Goal: Task Accomplishment & Management: Manage account settings

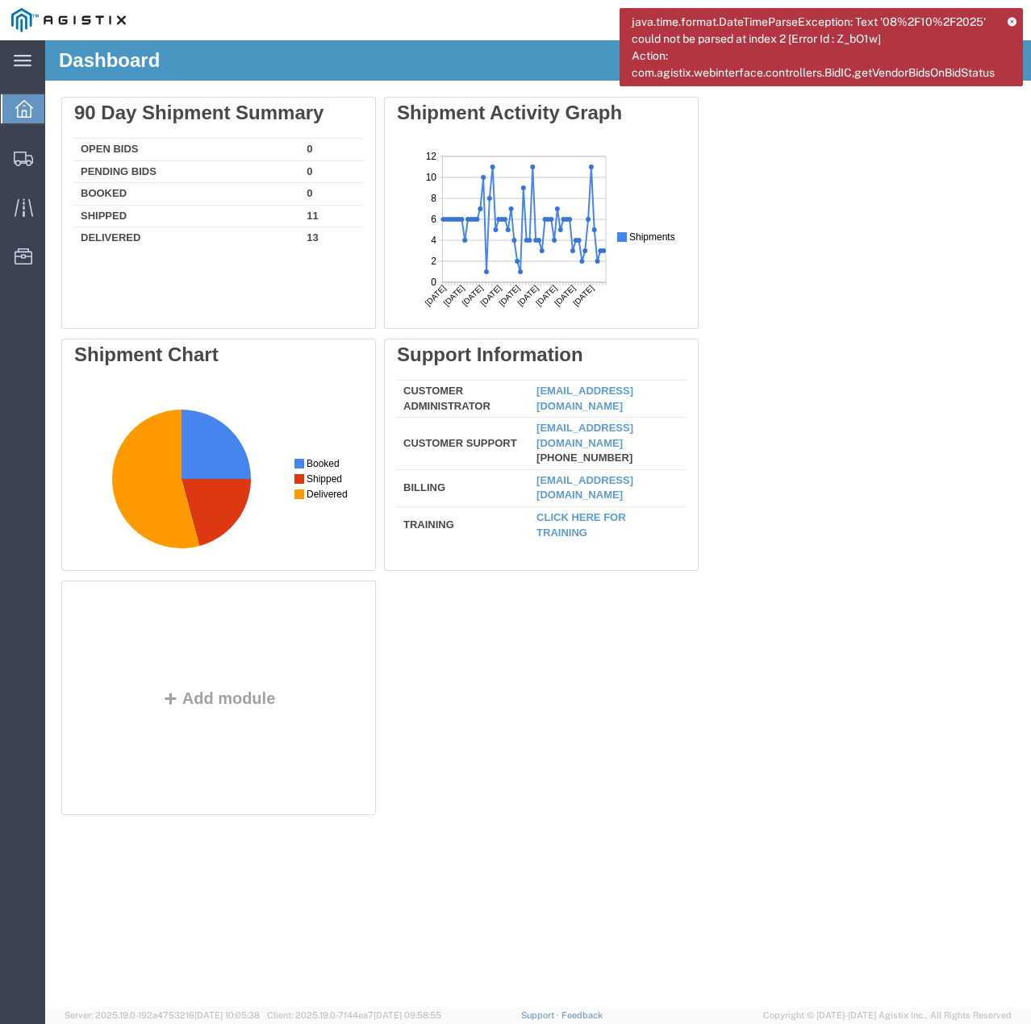
click at [1010, 18] on icon at bounding box center [1011, 21] width 9 height 9
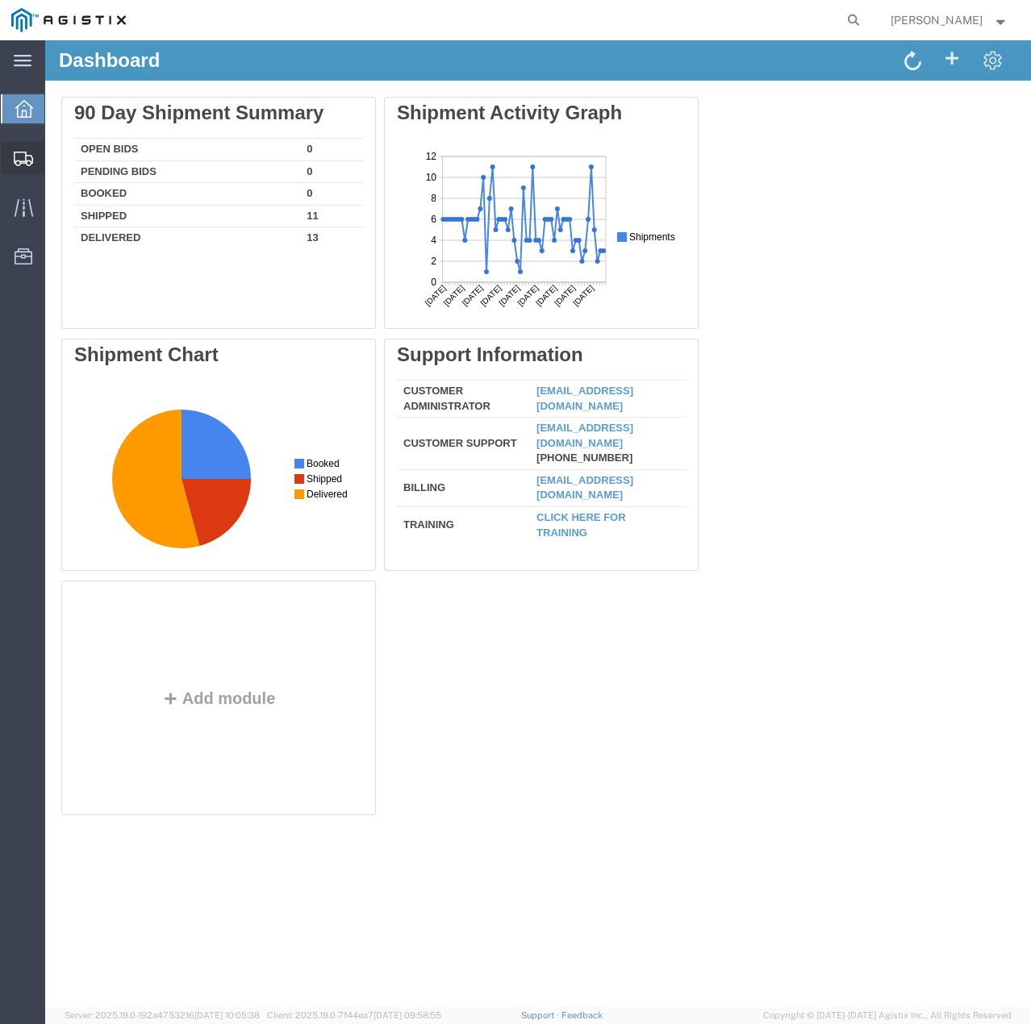
click at [15, 152] on icon at bounding box center [23, 159] width 19 height 15
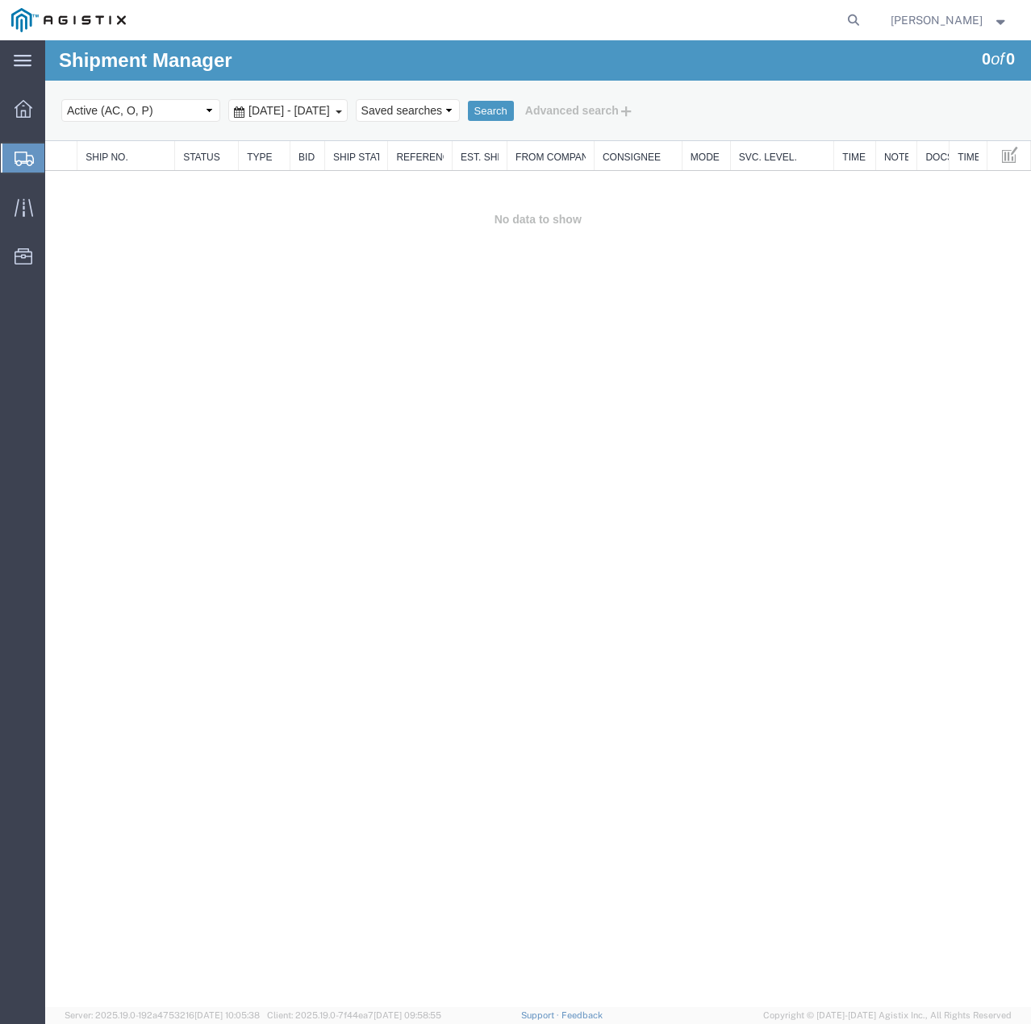
click at [205, 112] on select "Select status Active (AC, O, P) All Approved Awaiting Confirmation (AC) Booked …" at bounding box center [140, 110] width 159 height 23
select select "ALL"
click at [61, 99] on select "Select status Active (AC, O, P) All Approved Awaiting Confirmation (AC) Booked …" at bounding box center [140, 110] width 159 height 23
click at [514, 112] on button "Search" at bounding box center [491, 111] width 46 height 21
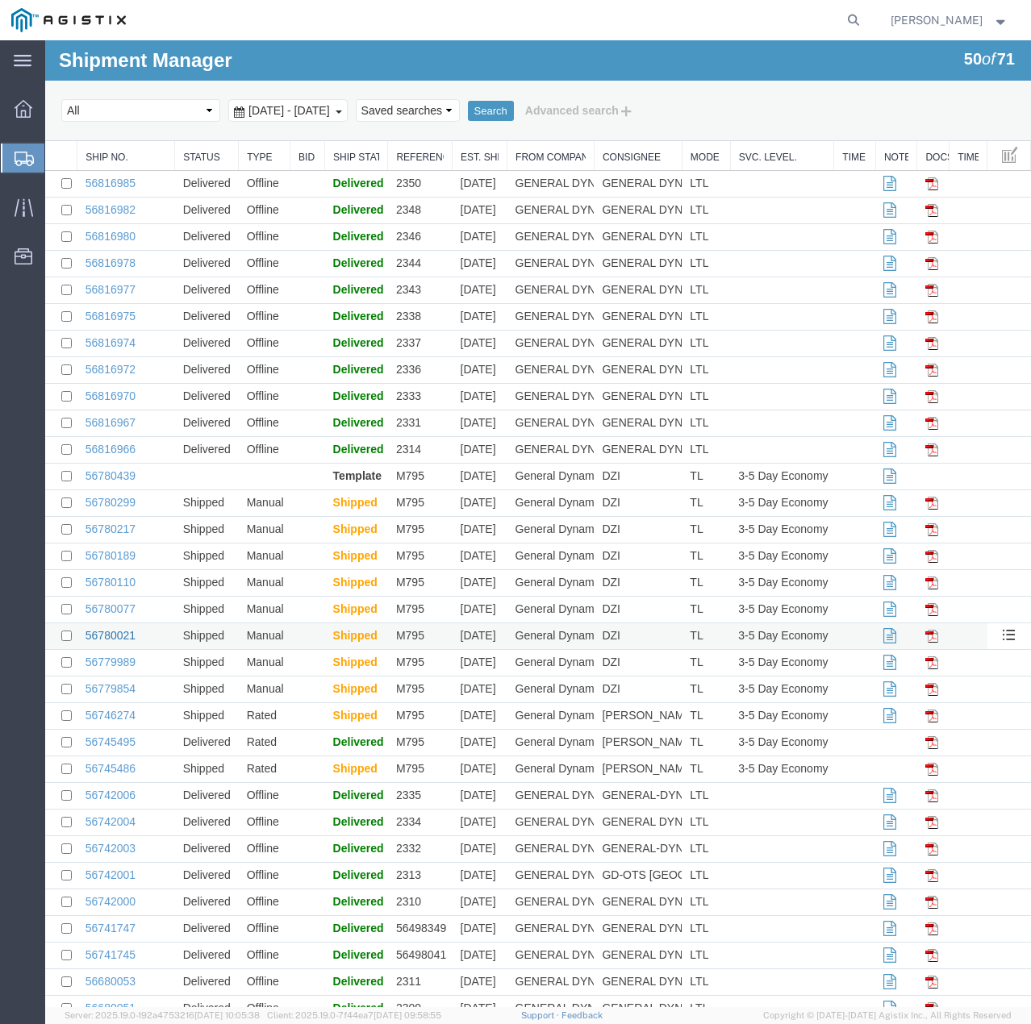
click at [129, 634] on link "56780021" at bounding box center [110, 635] width 50 height 13
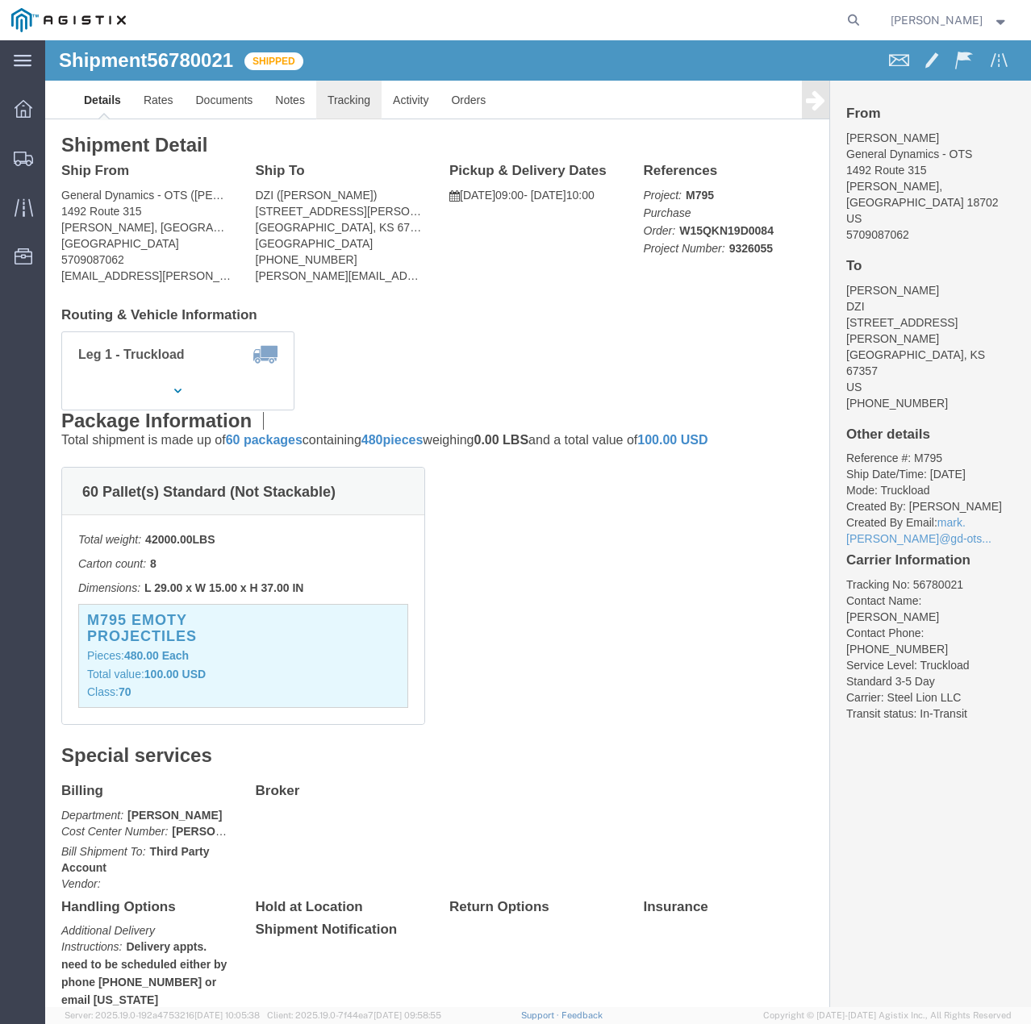
click link "Tracking"
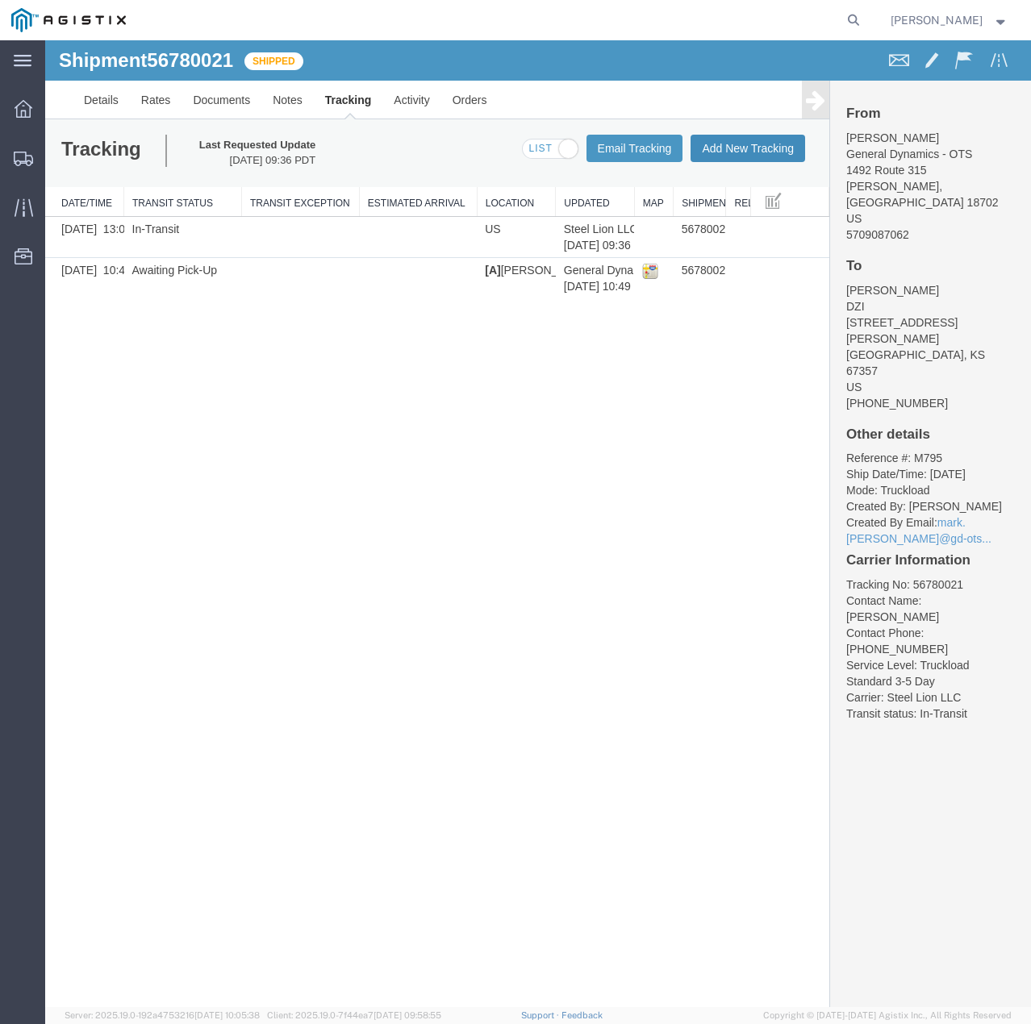
click at [751, 149] on button "Add New Tracking" at bounding box center [747, 148] width 115 height 27
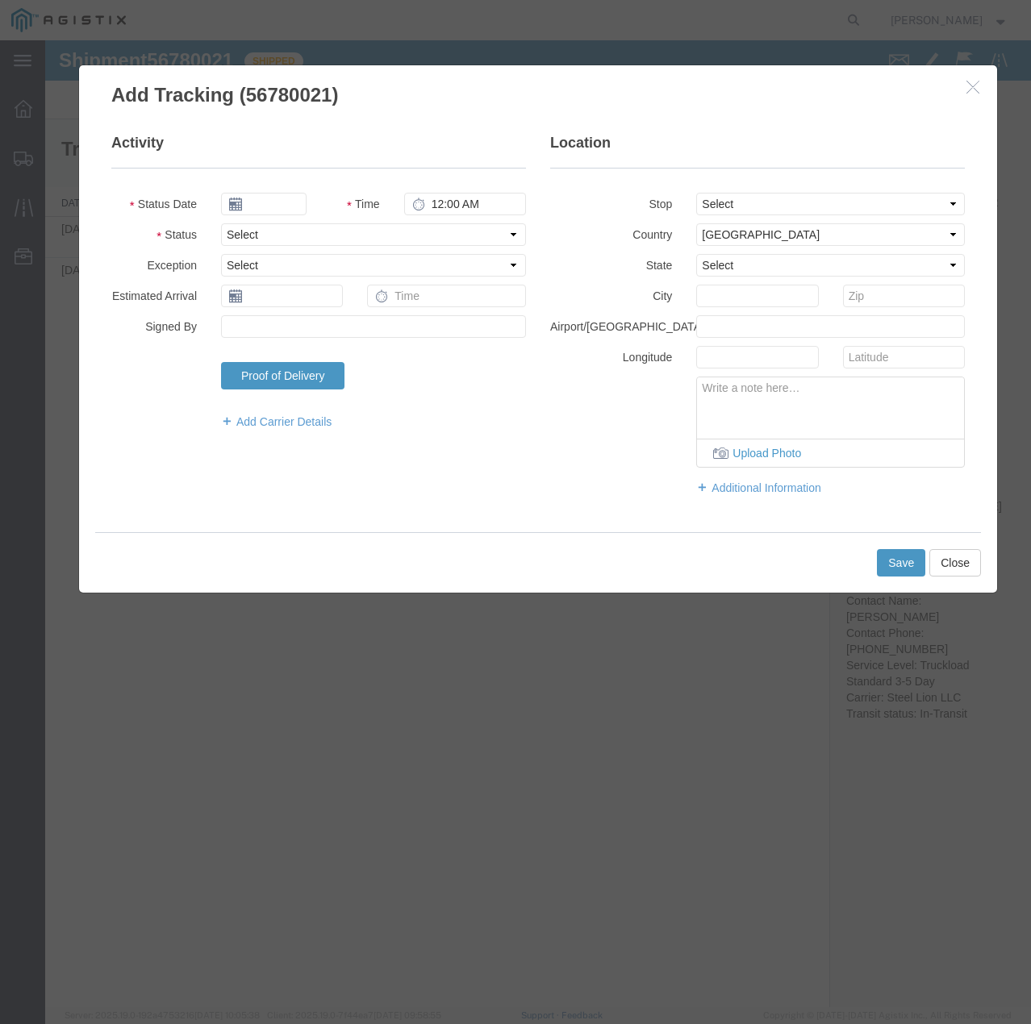
type input "[DATE]"
type input "4:00 PM"
click at [316, 230] on select "Select Arrival Notice Available Arrival Notice Imported Arrive at Delivery Loca…" at bounding box center [373, 234] width 305 height 23
select select "DELIVRED"
click at [221, 223] on select "Select Arrival Notice Available Arrival Notice Imported Arrive at Delivery Loca…" at bounding box center [373, 234] width 305 height 23
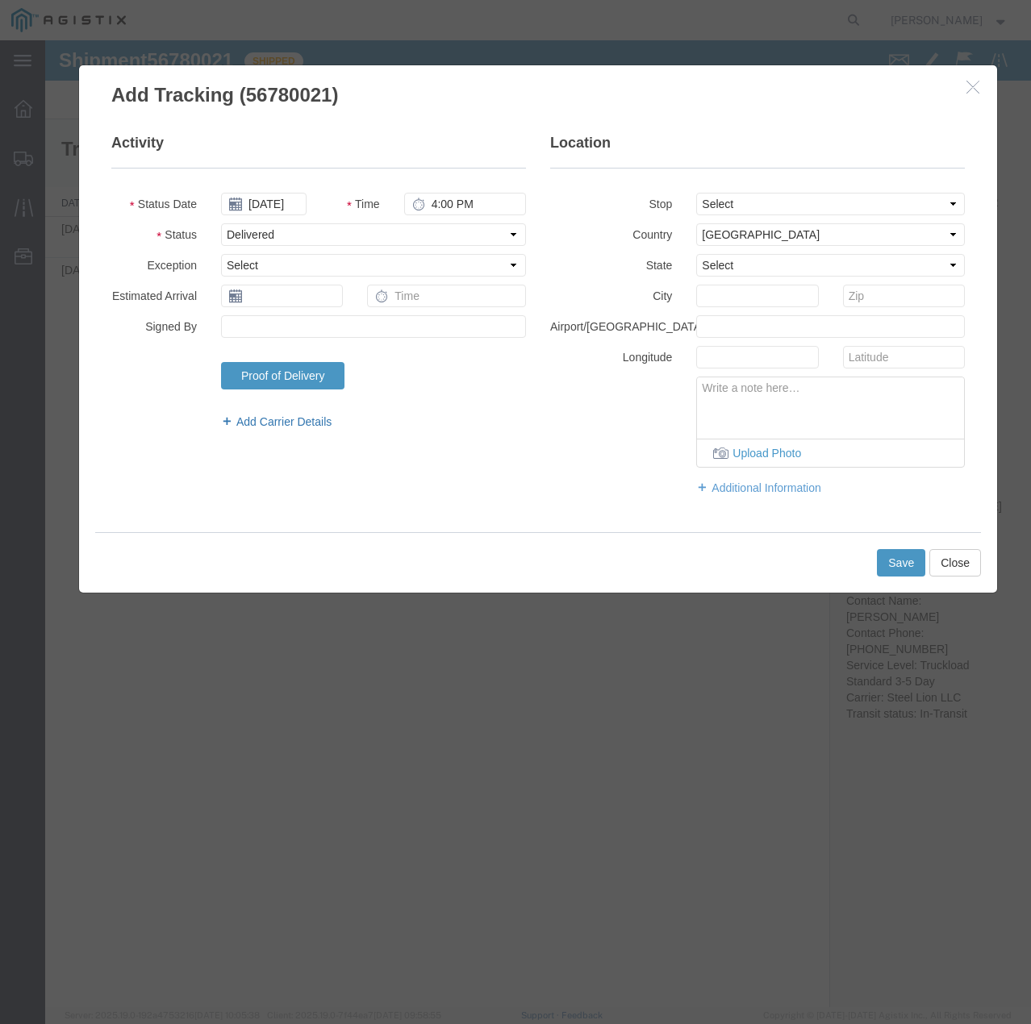
click at [290, 419] on link "Add Carrier Details" at bounding box center [373, 422] width 305 height 16
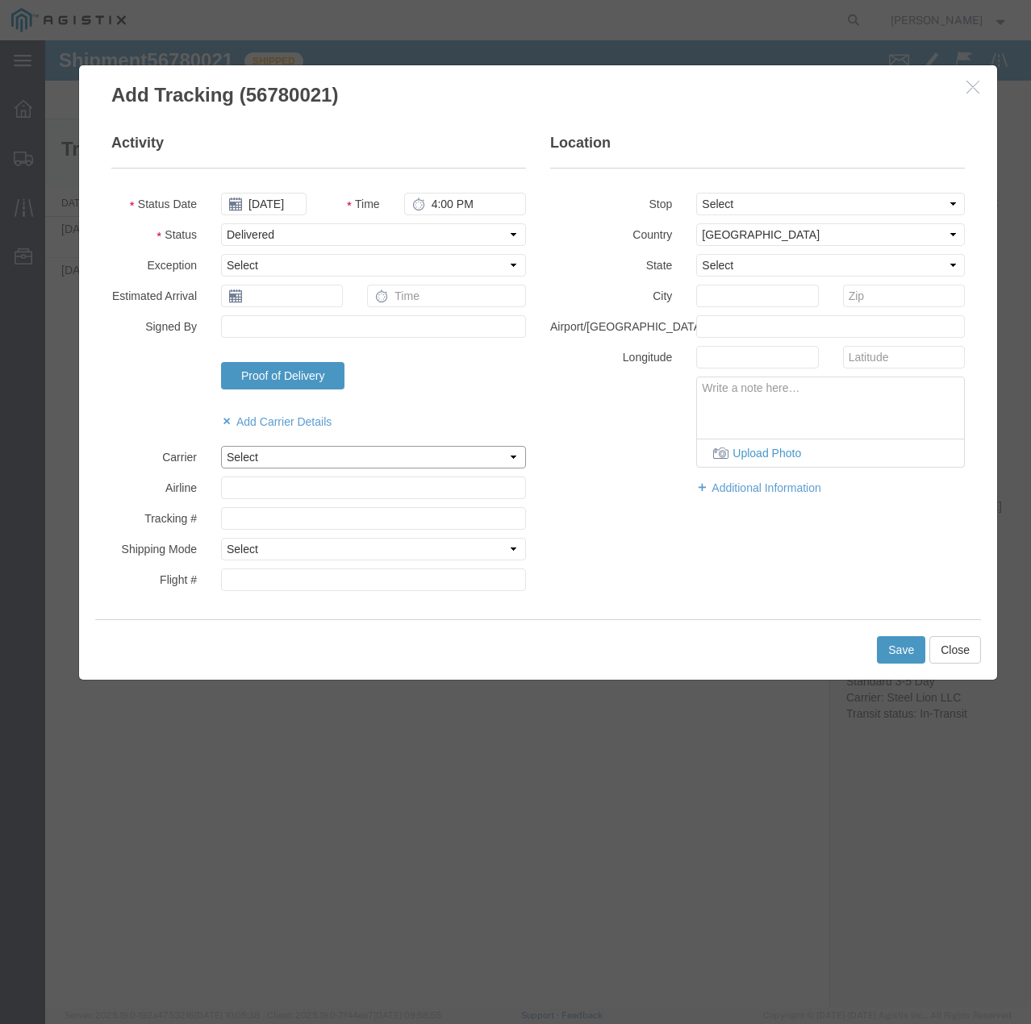
click at [294, 455] on select "Select Steel Lion LLC" at bounding box center [373, 457] width 305 height 23
select select "22873"
click at [221, 446] on select "Select Steel Lion LLC" at bounding box center [373, 457] width 305 height 23
click at [287, 545] on select "Select Air Less than Truckload Multi-Leg Ocean Freight Rail Small Parcel Truckl…" at bounding box center [373, 549] width 305 height 23
select select "TL"
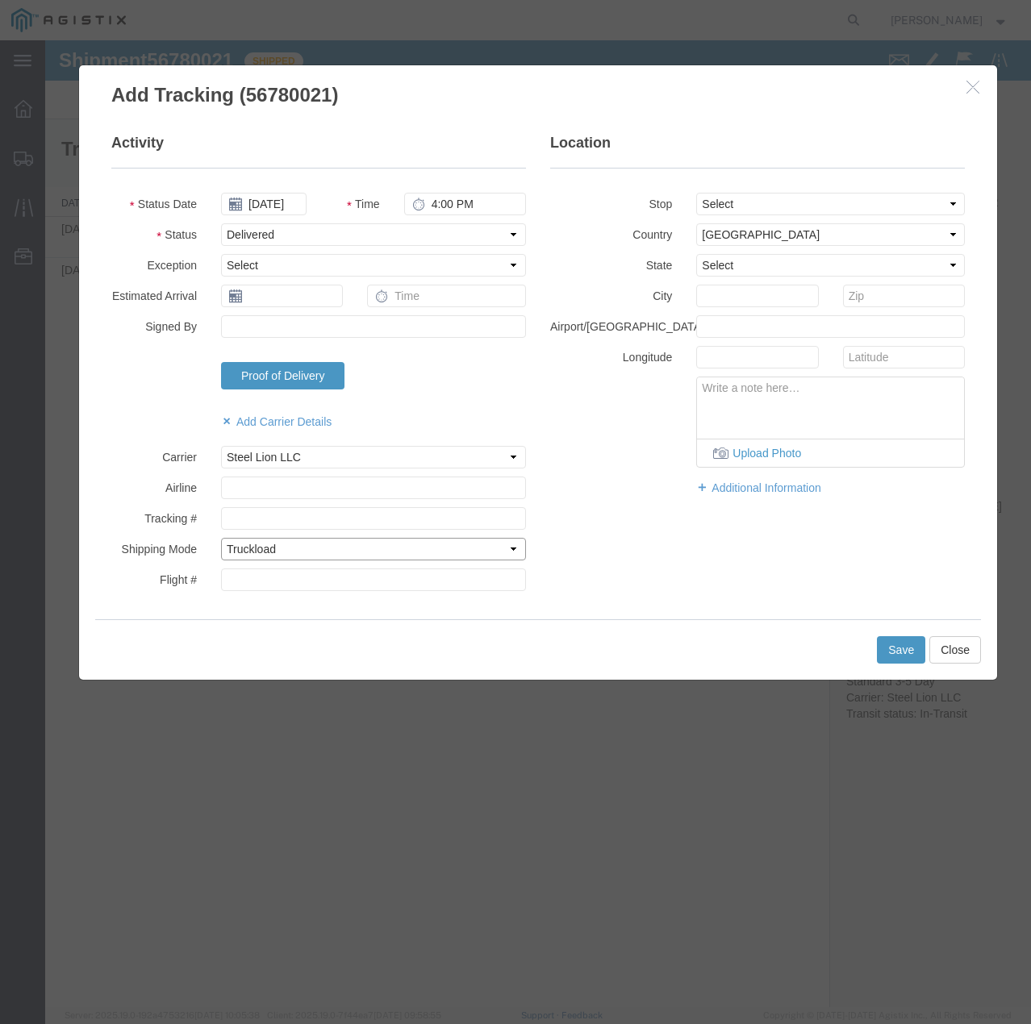
click at [221, 538] on select "Select Air Less than Truckload Multi-Leg Ocean Freight Rail Small Parcel Truckl…" at bounding box center [373, 549] width 305 height 23
click at [900, 650] on button "Save" at bounding box center [901, 649] width 48 height 27
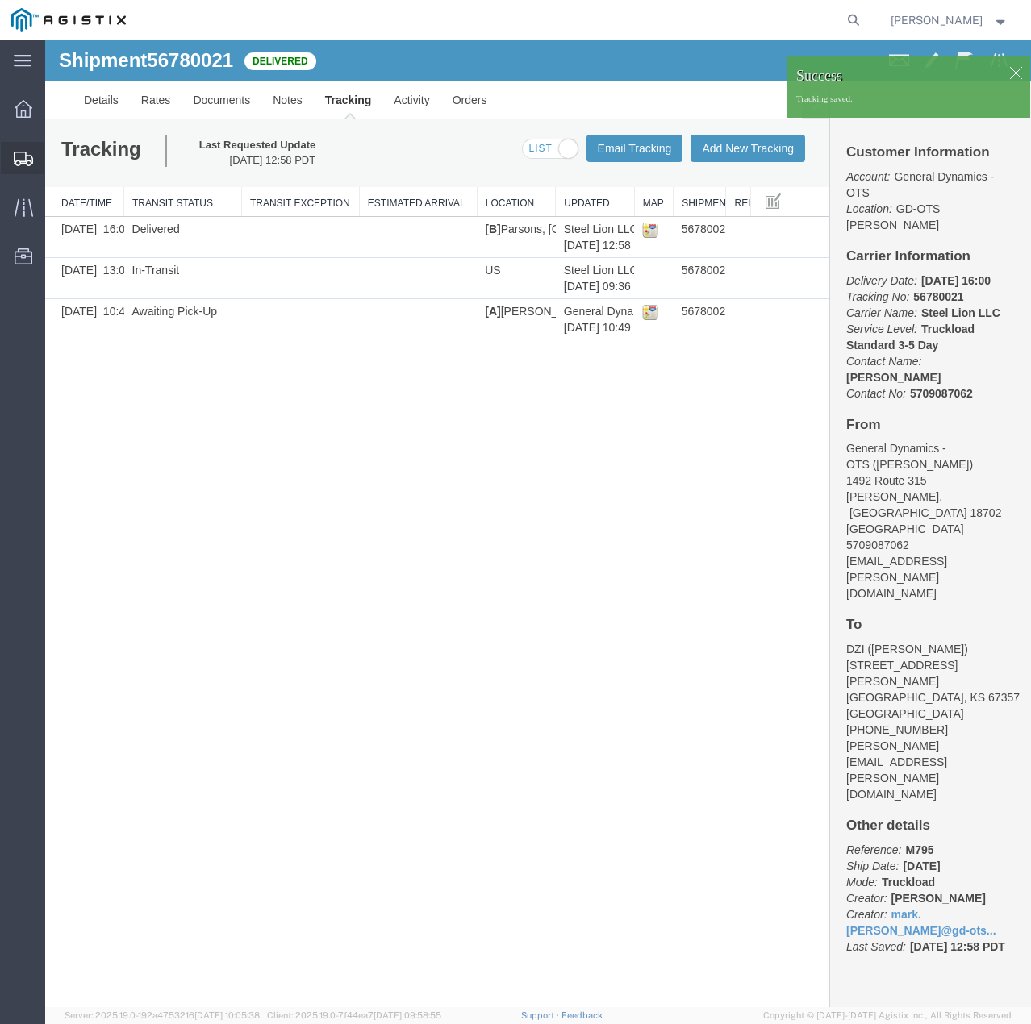
click at [16, 165] on icon at bounding box center [23, 159] width 19 height 15
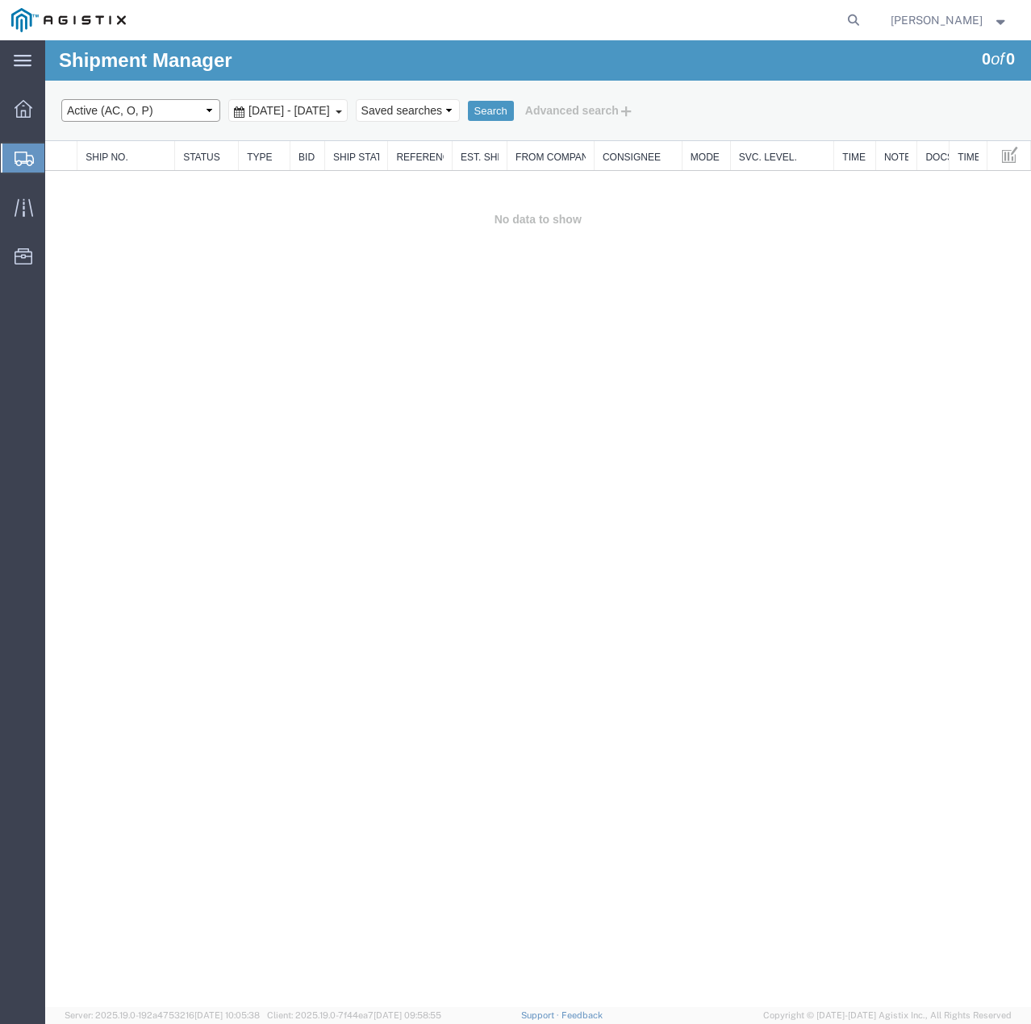
click at [195, 106] on select "Select status Active (AC, O, P) All Approved Awaiting Confirmation (AC) Booked …" at bounding box center [140, 110] width 159 height 23
select select "ALL"
click at [61, 99] on select "Select status Active (AC, O, P) All Approved Awaiting Confirmation (AC) Booked …" at bounding box center [140, 110] width 159 height 23
click at [514, 111] on button "Search" at bounding box center [491, 111] width 46 height 21
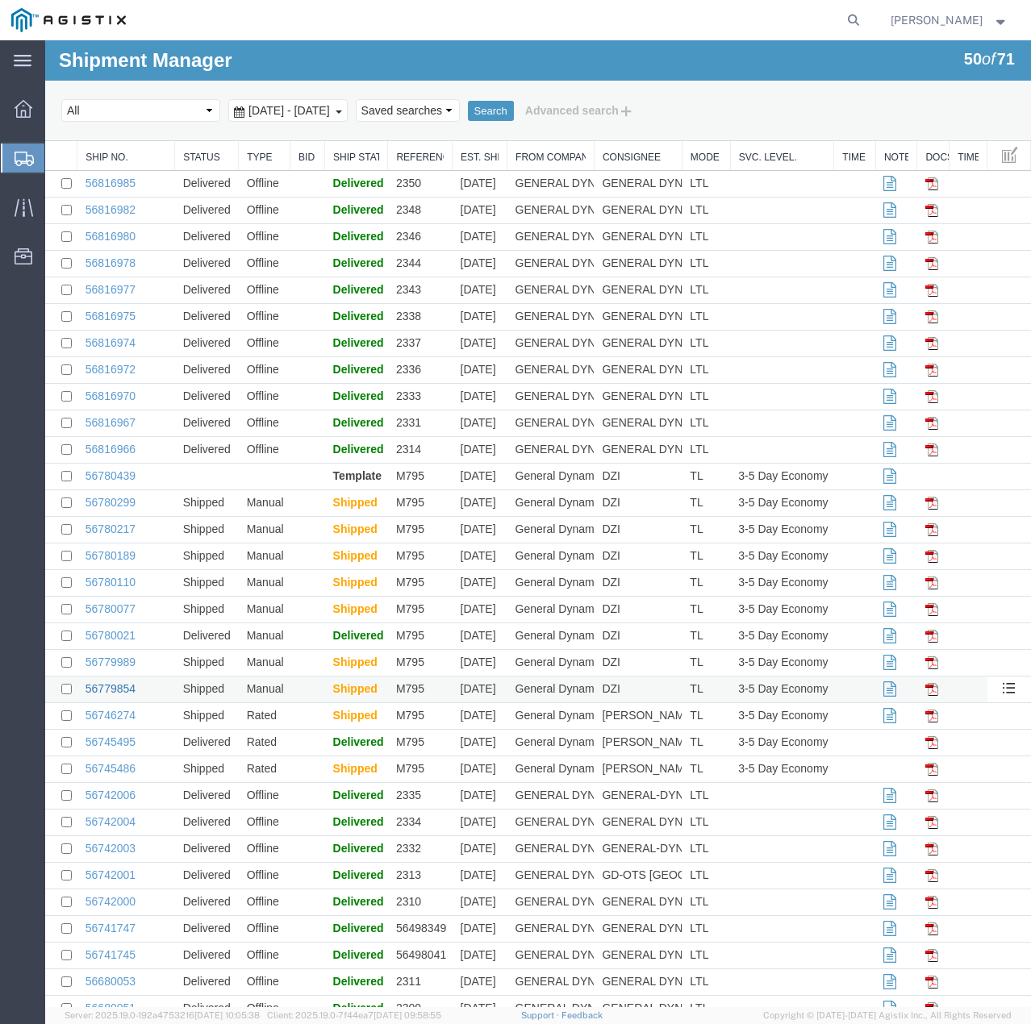
click at [123, 685] on link "56779854" at bounding box center [110, 688] width 50 height 13
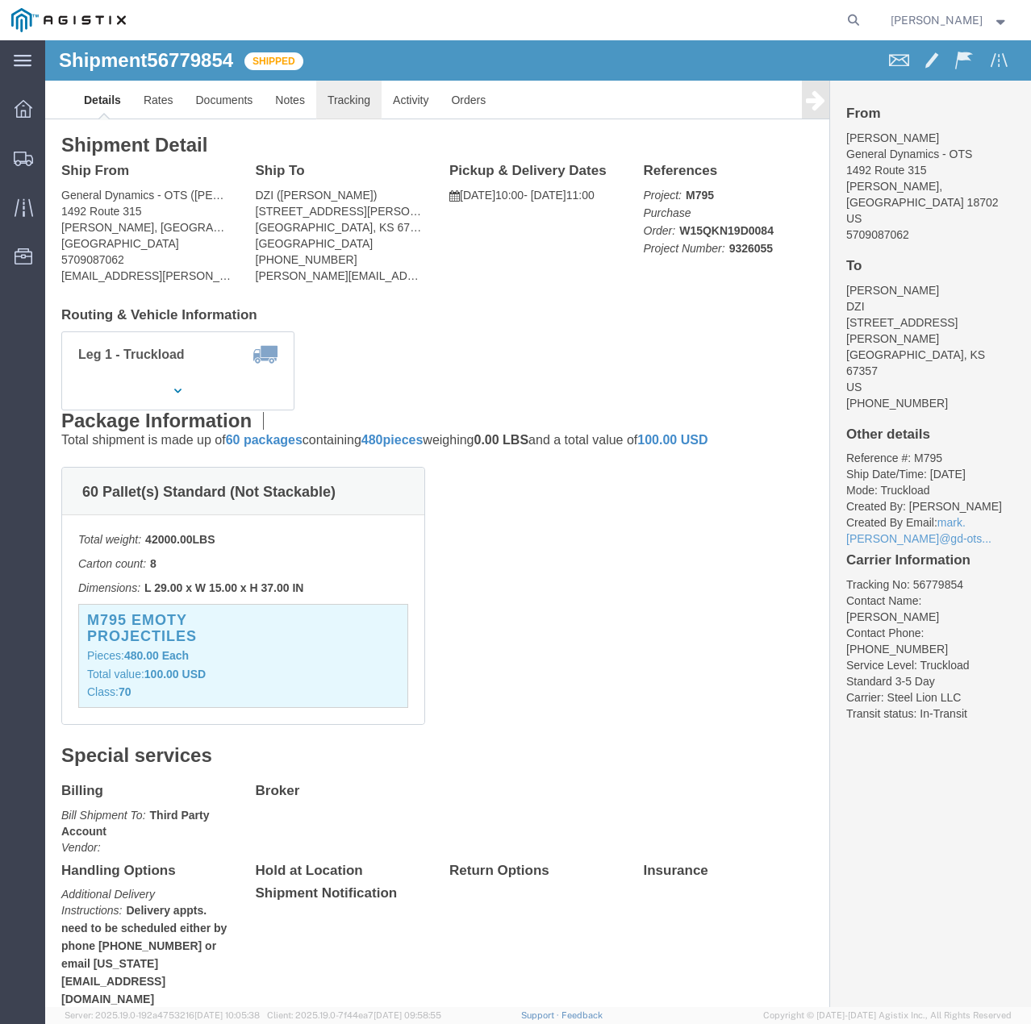
click link "Tracking"
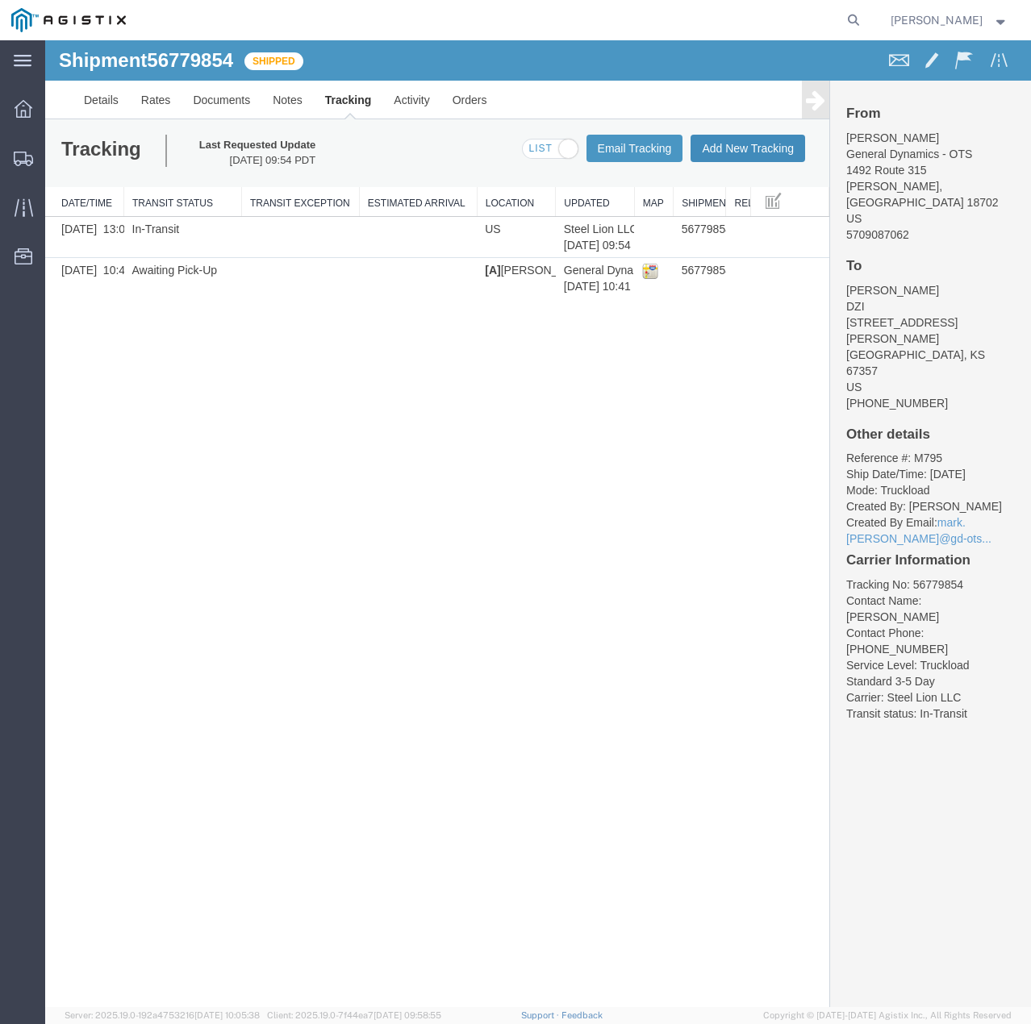
click at [760, 144] on button "Add New Tracking" at bounding box center [747, 148] width 115 height 27
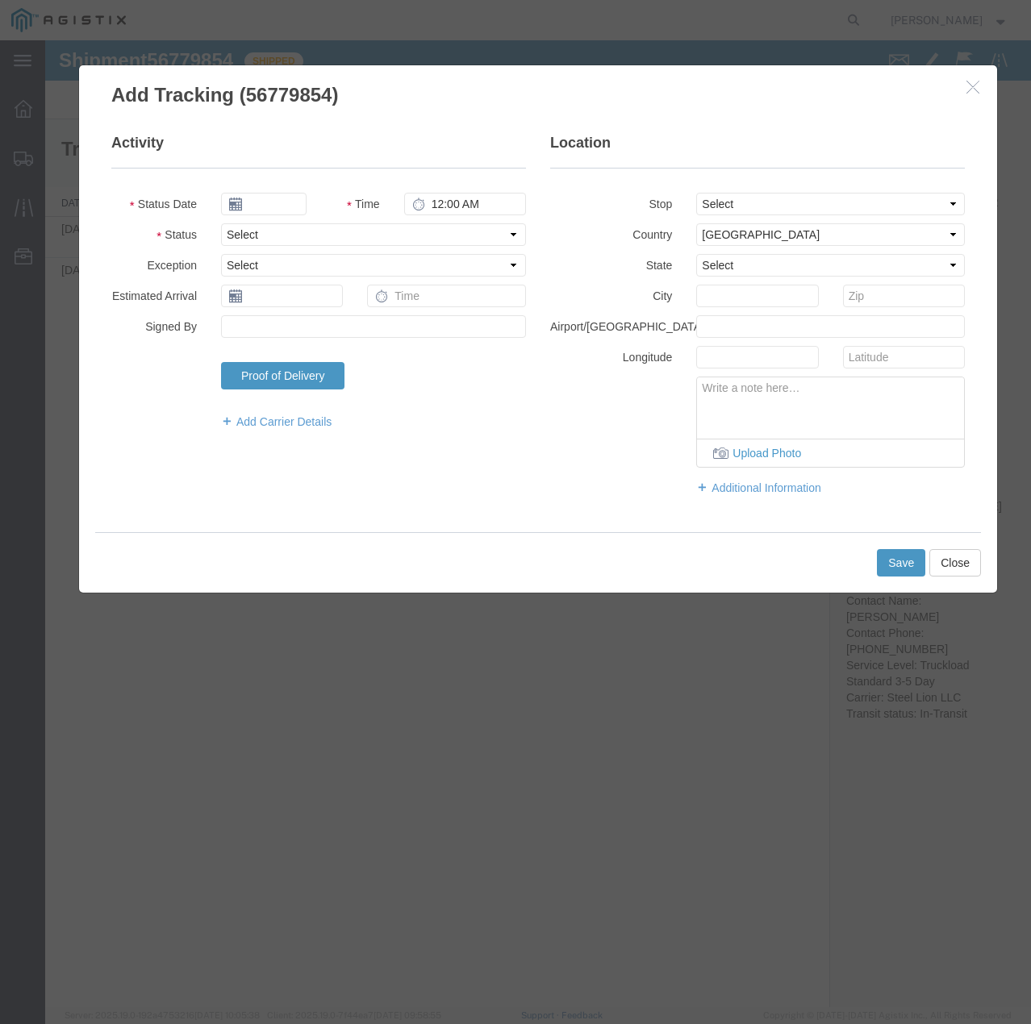
type input "[DATE]"
type input "4:00 PM"
click at [327, 227] on select "Select Arrival Notice Available Arrival Notice Imported Arrive at Delivery Loca…" at bounding box center [373, 234] width 305 height 23
select select "DELIVRED"
click at [221, 223] on select "Select Arrival Notice Available Arrival Notice Imported Arrive at Delivery Loca…" at bounding box center [373, 234] width 305 height 23
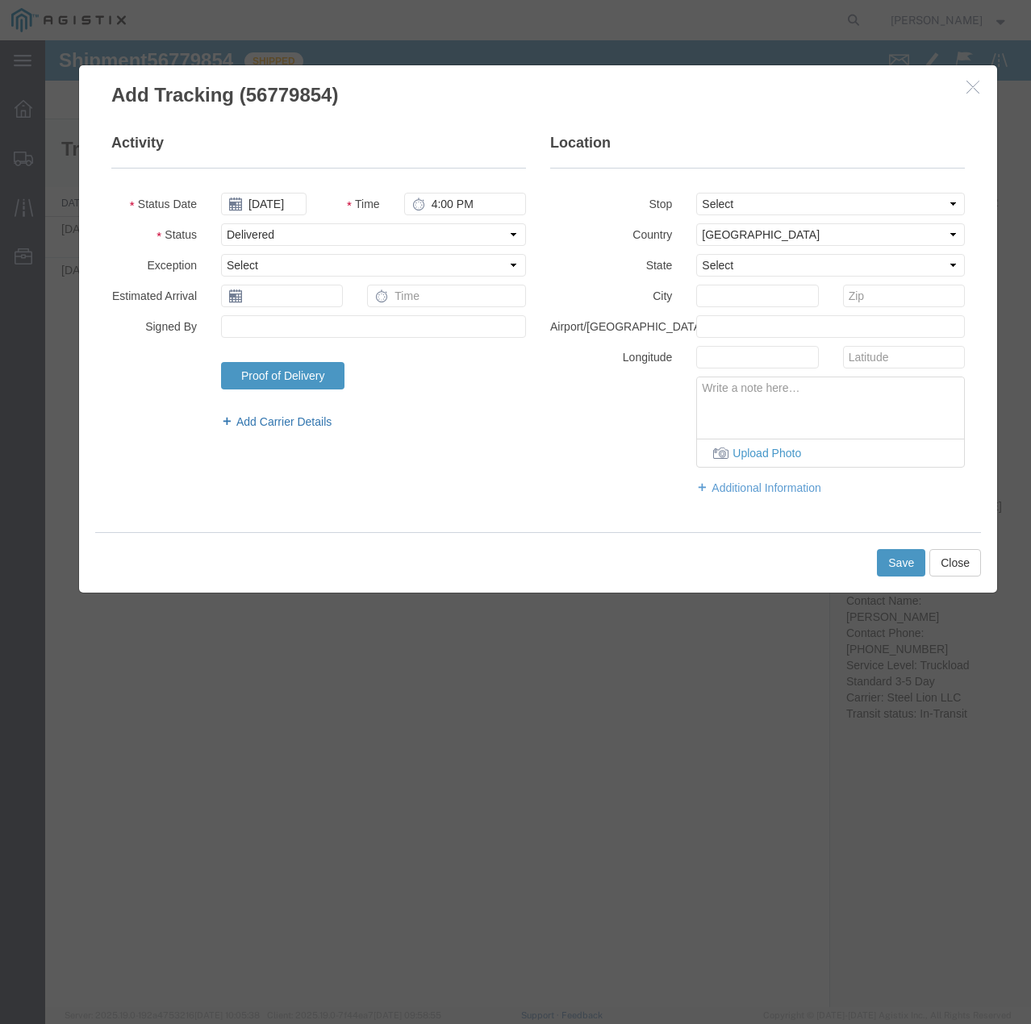
click at [271, 415] on link "Add Carrier Details" at bounding box center [373, 422] width 305 height 16
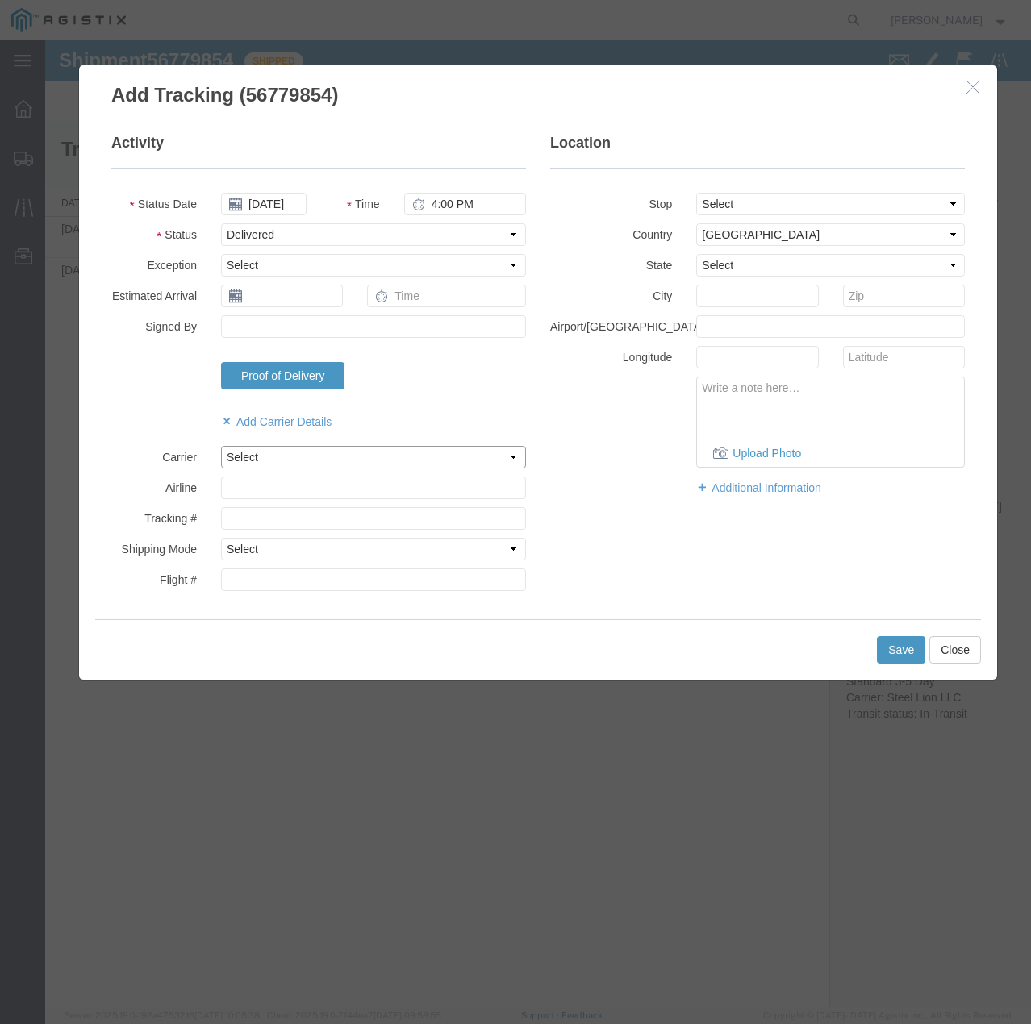
click at [273, 456] on select "Select Steel Lion LLC" at bounding box center [373, 457] width 305 height 23
select select "22873"
click at [221, 446] on select "Select Steel Lion LLC" at bounding box center [373, 457] width 305 height 23
click at [280, 548] on select "Select Air Less than Truckload Multi-Leg Ocean Freight Rail Small Parcel Truckl…" at bounding box center [373, 549] width 305 height 23
select select "TL"
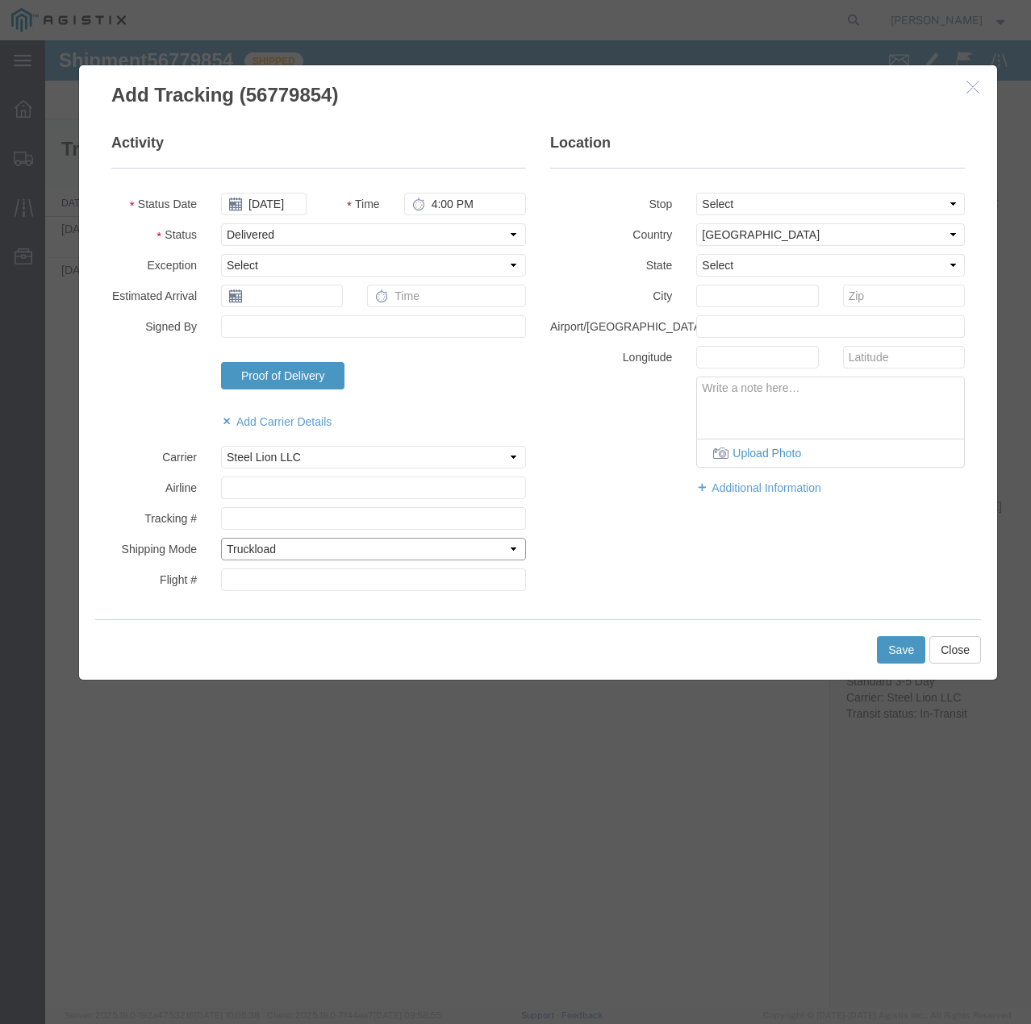
click at [221, 538] on select "Select Air Less than Truckload Multi-Leg Ocean Freight Rail Small Parcel Truckl…" at bounding box center [373, 549] width 305 height 23
click at [898, 650] on button "Save" at bounding box center [901, 649] width 48 height 27
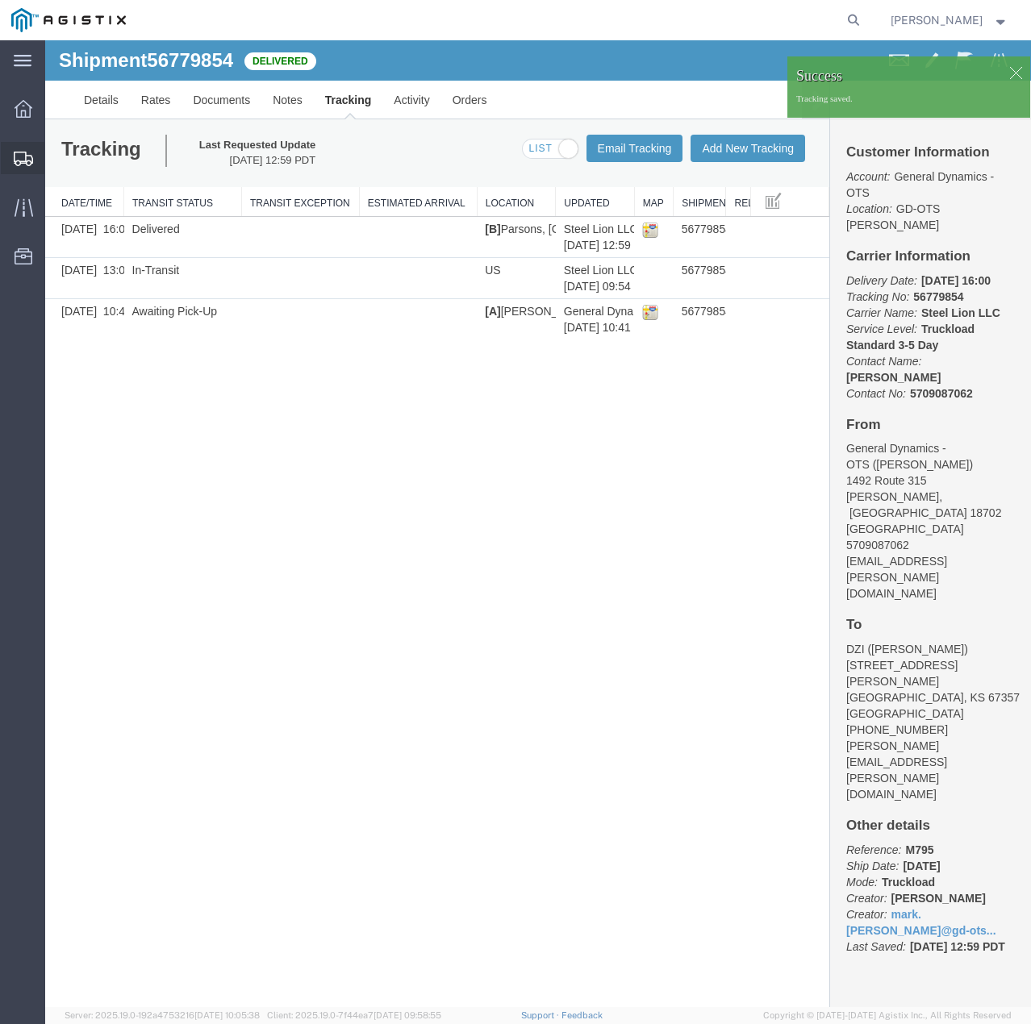
click at [33, 156] on div at bounding box center [23, 158] width 45 height 32
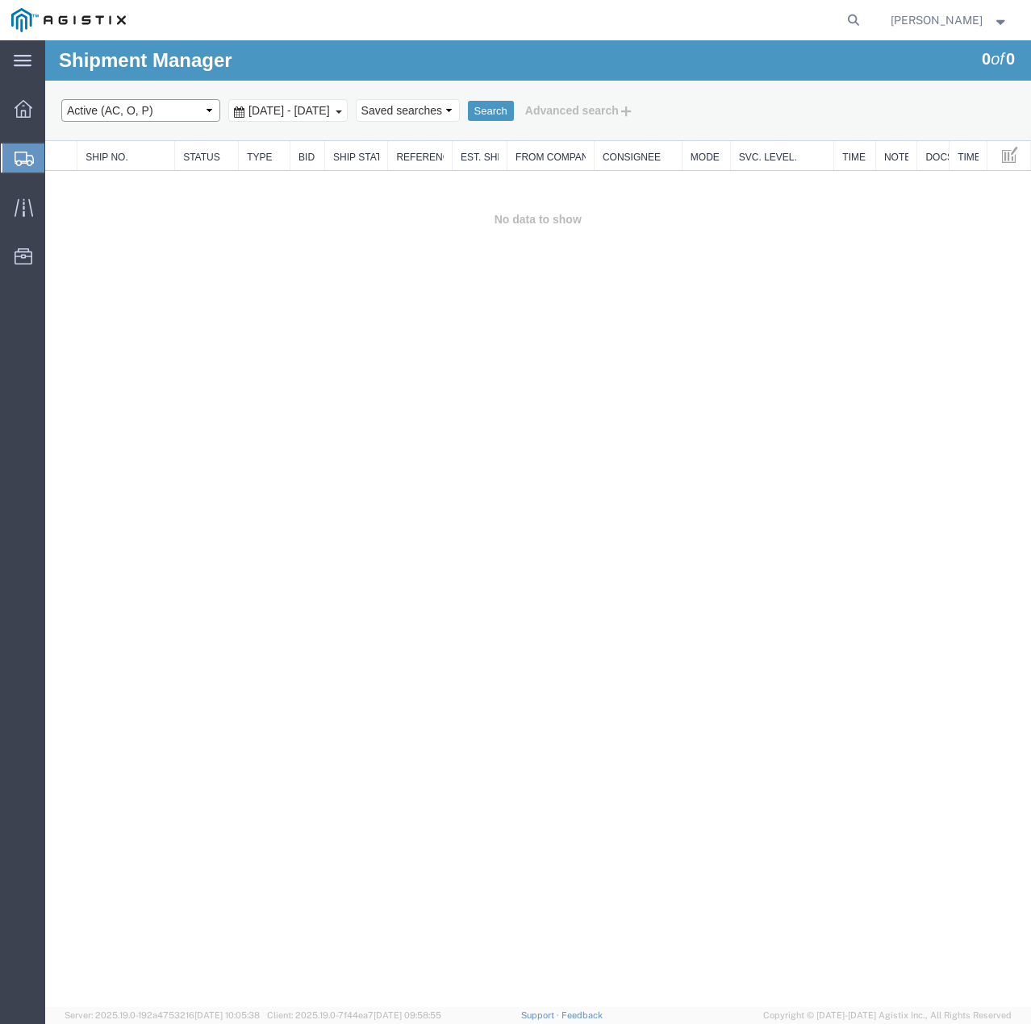
click at [183, 110] on select "Select status Active (AC, O, P) All Approved Awaiting Confirmation (AC) Booked …" at bounding box center [140, 110] width 159 height 23
select select "ALL"
click at [61, 99] on select "Select status Active (AC, O, P) All Approved Awaiting Confirmation (AC) Booked …" at bounding box center [140, 110] width 159 height 23
click at [514, 108] on button "Search" at bounding box center [491, 111] width 46 height 21
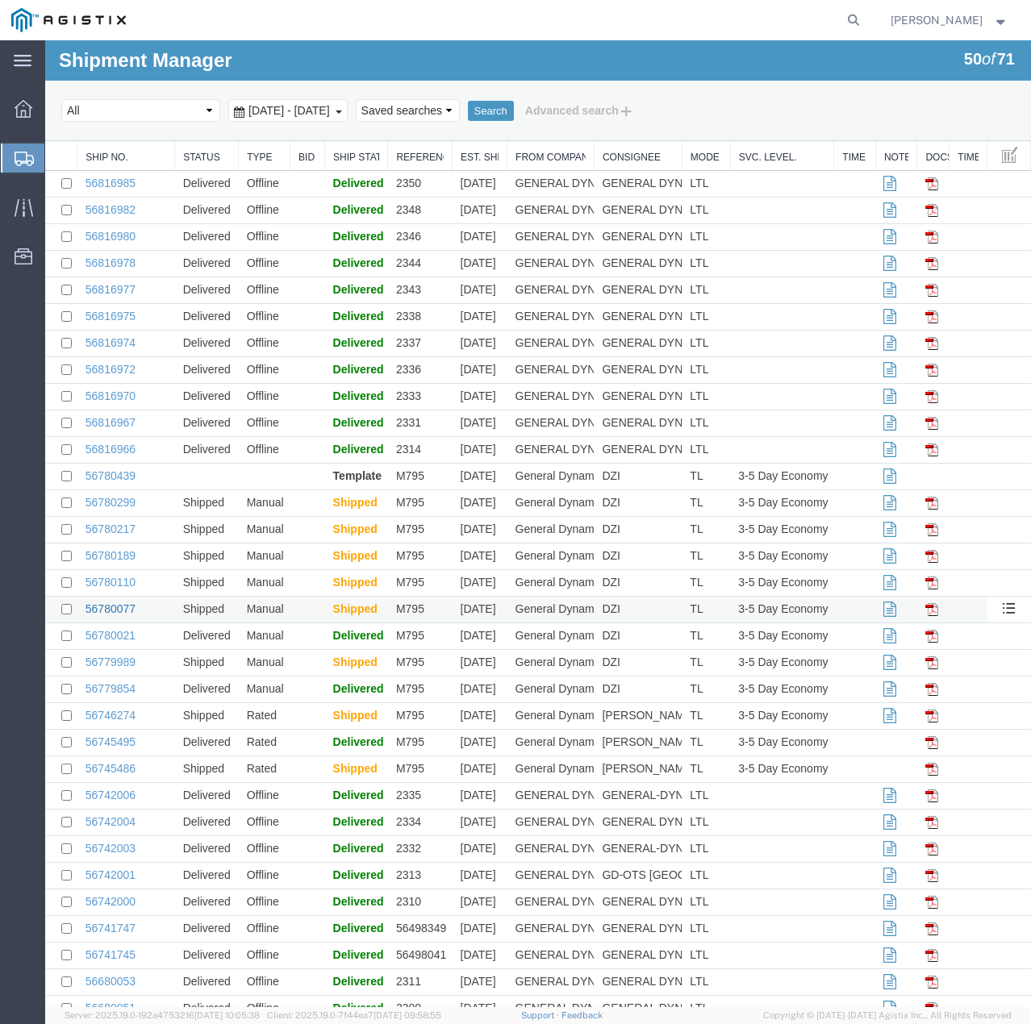
click at [118, 607] on link "56780077" at bounding box center [110, 608] width 50 height 13
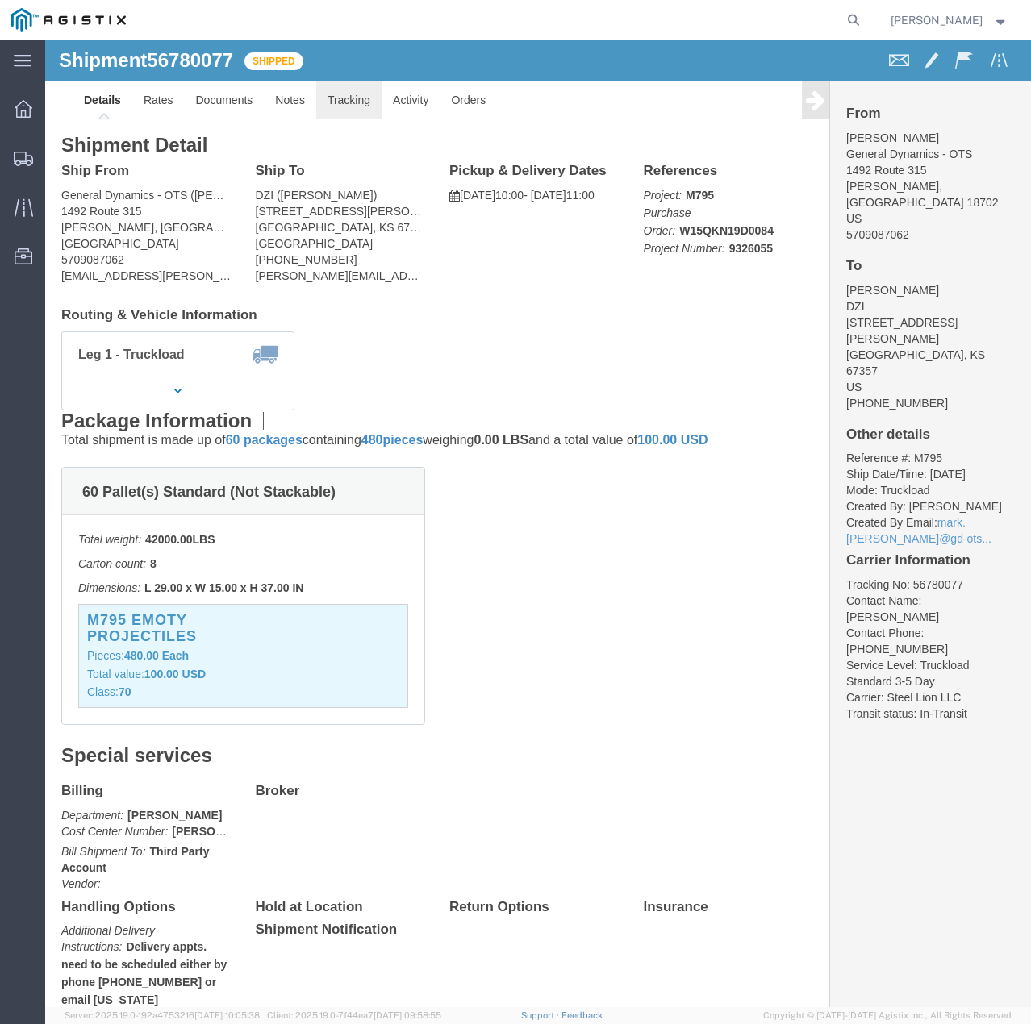
click link "Tracking"
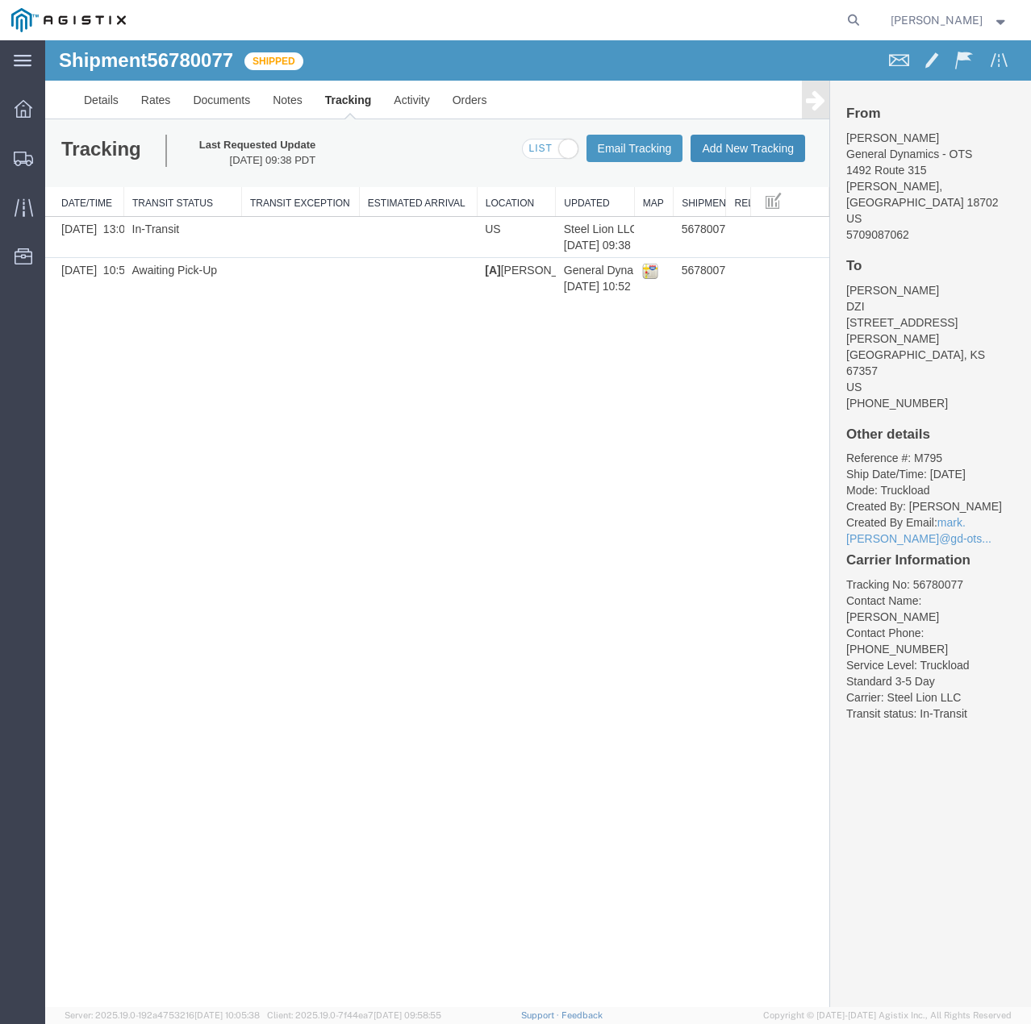
click at [714, 149] on button "Add New Tracking" at bounding box center [747, 148] width 115 height 27
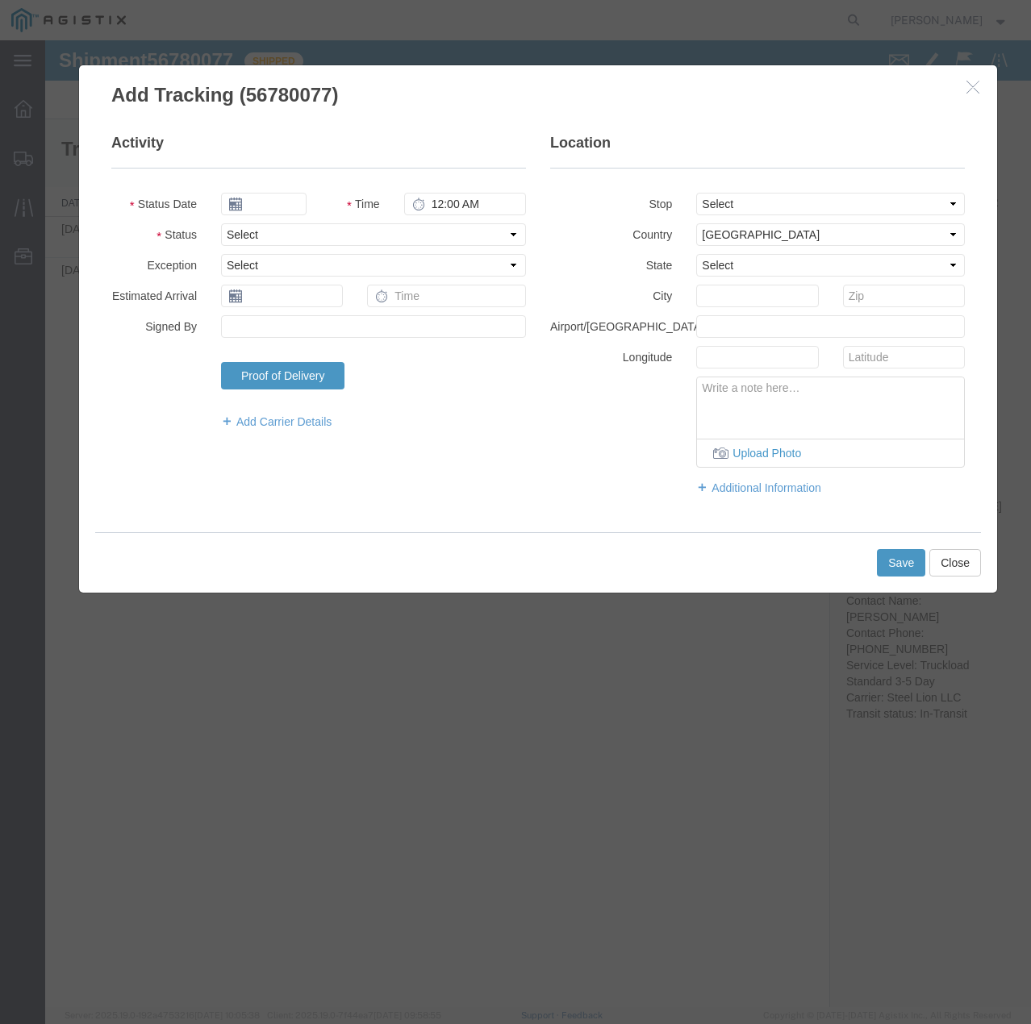
type input "[DATE]"
type input "5:00 PM"
click at [323, 235] on select "Select Arrival Notice Available Arrival Notice Imported Arrive at Delivery Loca…" at bounding box center [373, 234] width 305 height 23
select select "DELIVRED"
click at [221, 223] on select "Select Arrival Notice Available Arrival Notice Imported Arrive at Delivery Loca…" at bounding box center [373, 234] width 305 height 23
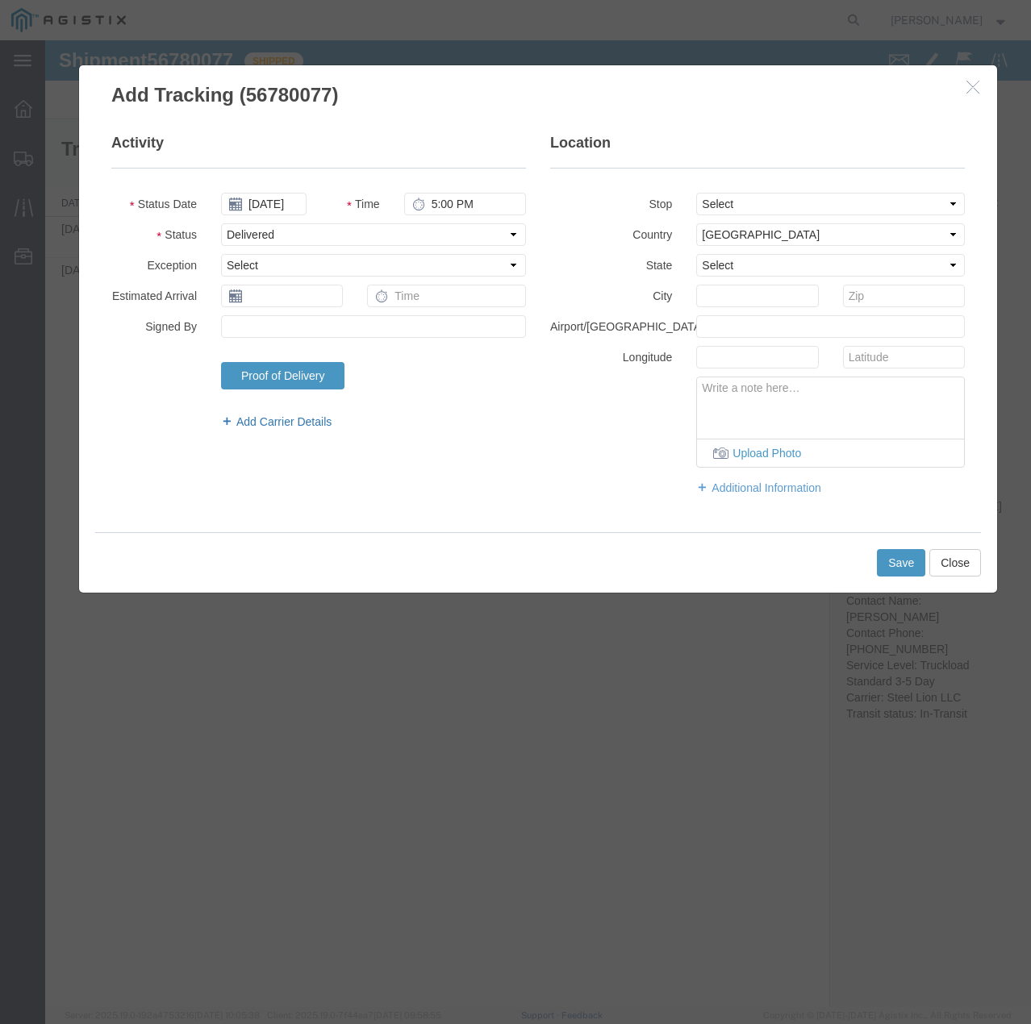
click at [308, 415] on link "Add Carrier Details" at bounding box center [373, 422] width 305 height 16
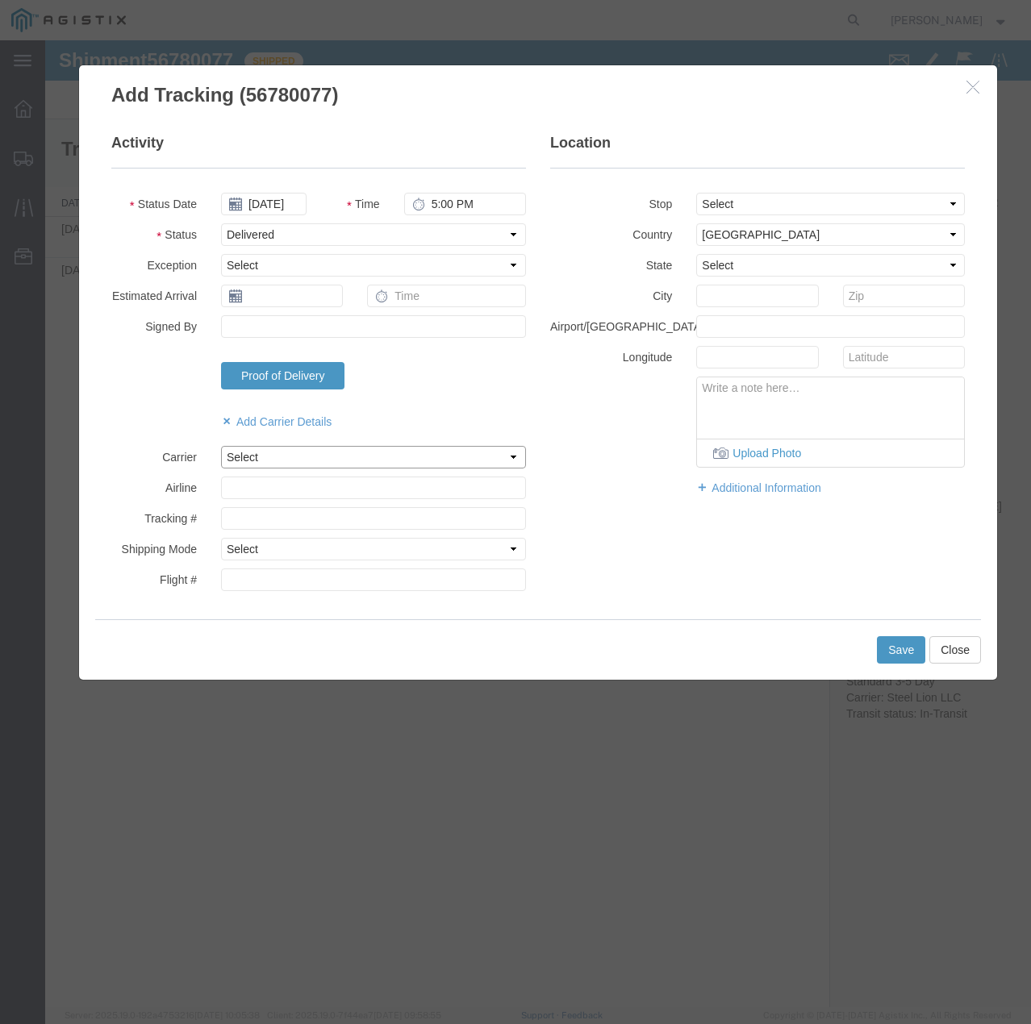
click at [283, 449] on select "Select Steel Lion LLC" at bounding box center [373, 457] width 305 height 23
select select "22873"
click at [221, 446] on select "Select Steel Lion LLC" at bounding box center [373, 457] width 305 height 23
click at [274, 544] on select "Select Air Less than Truckload Multi-Leg Ocean Freight Rail Small Parcel Truckl…" at bounding box center [373, 549] width 305 height 23
select select "TL"
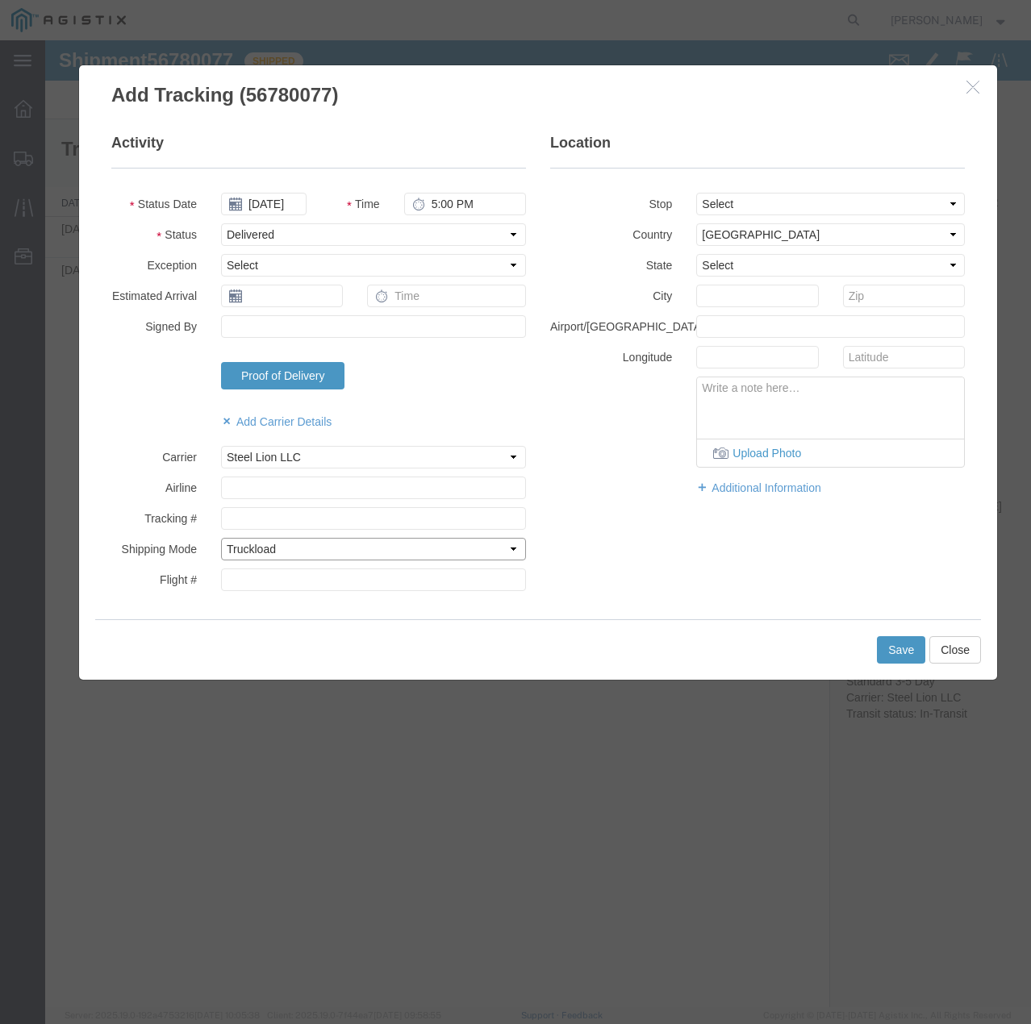
click at [221, 538] on select "Select Air Less than Truckload Multi-Leg Ocean Freight Rail Small Parcel Truckl…" at bounding box center [373, 549] width 305 height 23
click at [898, 654] on button "Save" at bounding box center [901, 649] width 48 height 27
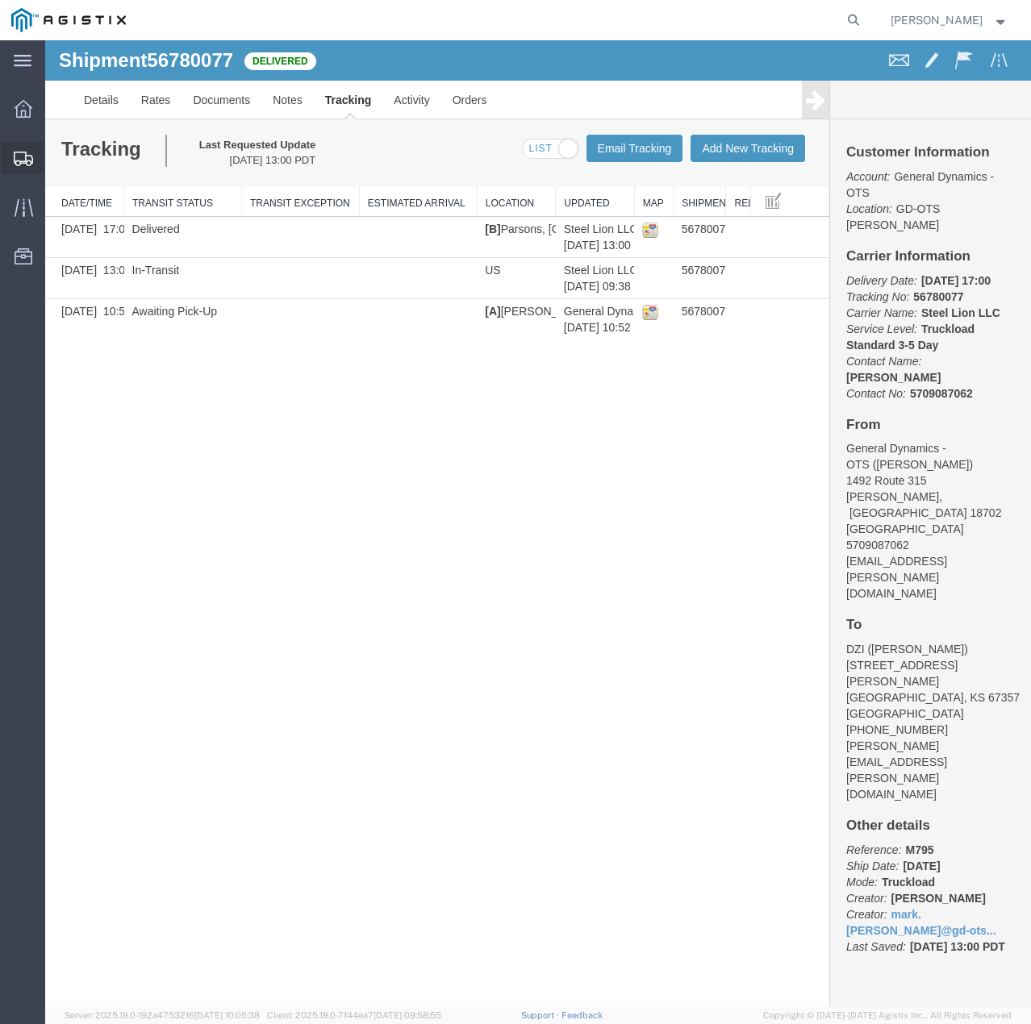
click at [21, 147] on div at bounding box center [23, 158] width 45 height 32
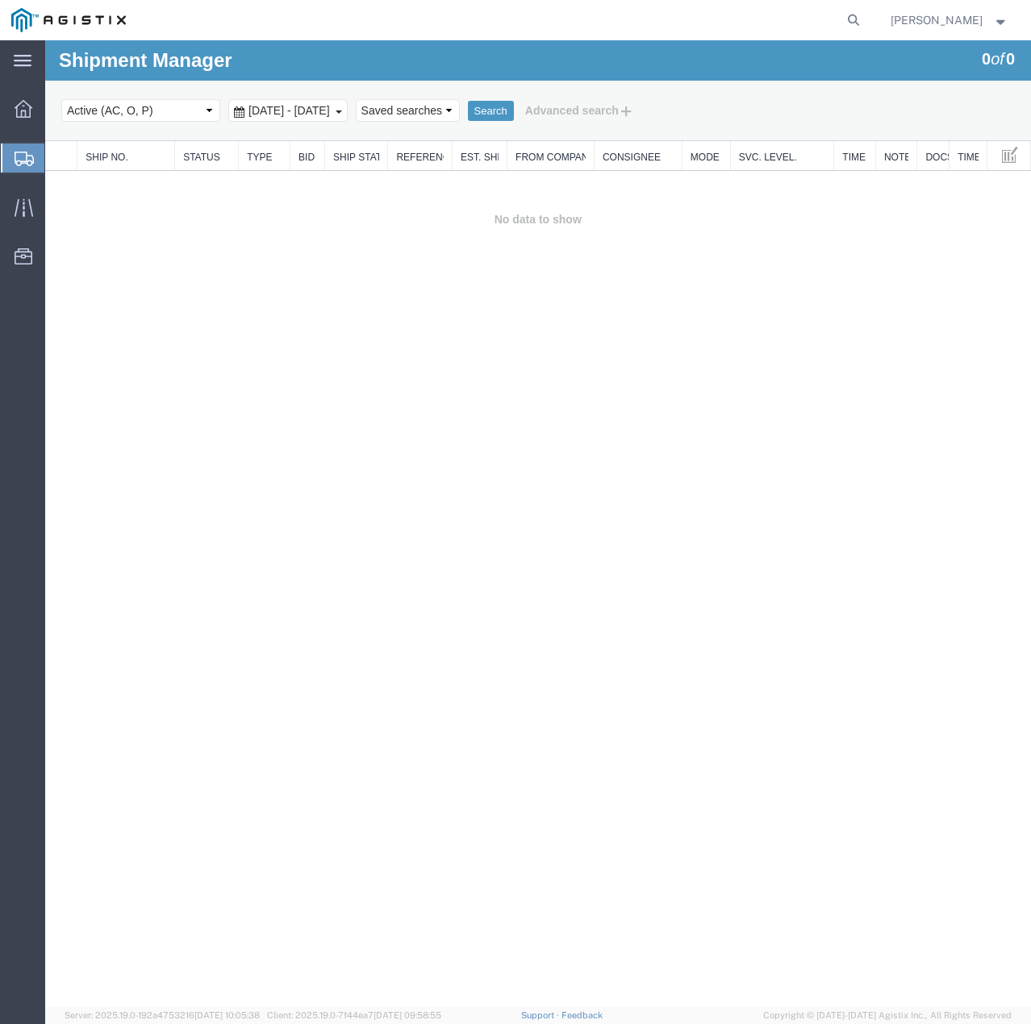
click at [170, 110] on select "Select status Active (AC, O, P) All Approved Awaiting Confirmation (AC) Booked …" at bounding box center [140, 110] width 159 height 23
select select "ALL"
click at [61, 99] on select "Select status Active (AC, O, P) All Approved Awaiting Confirmation (AC) Booked …" at bounding box center [140, 110] width 159 height 23
click at [514, 110] on button "Search" at bounding box center [491, 111] width 46 height 21
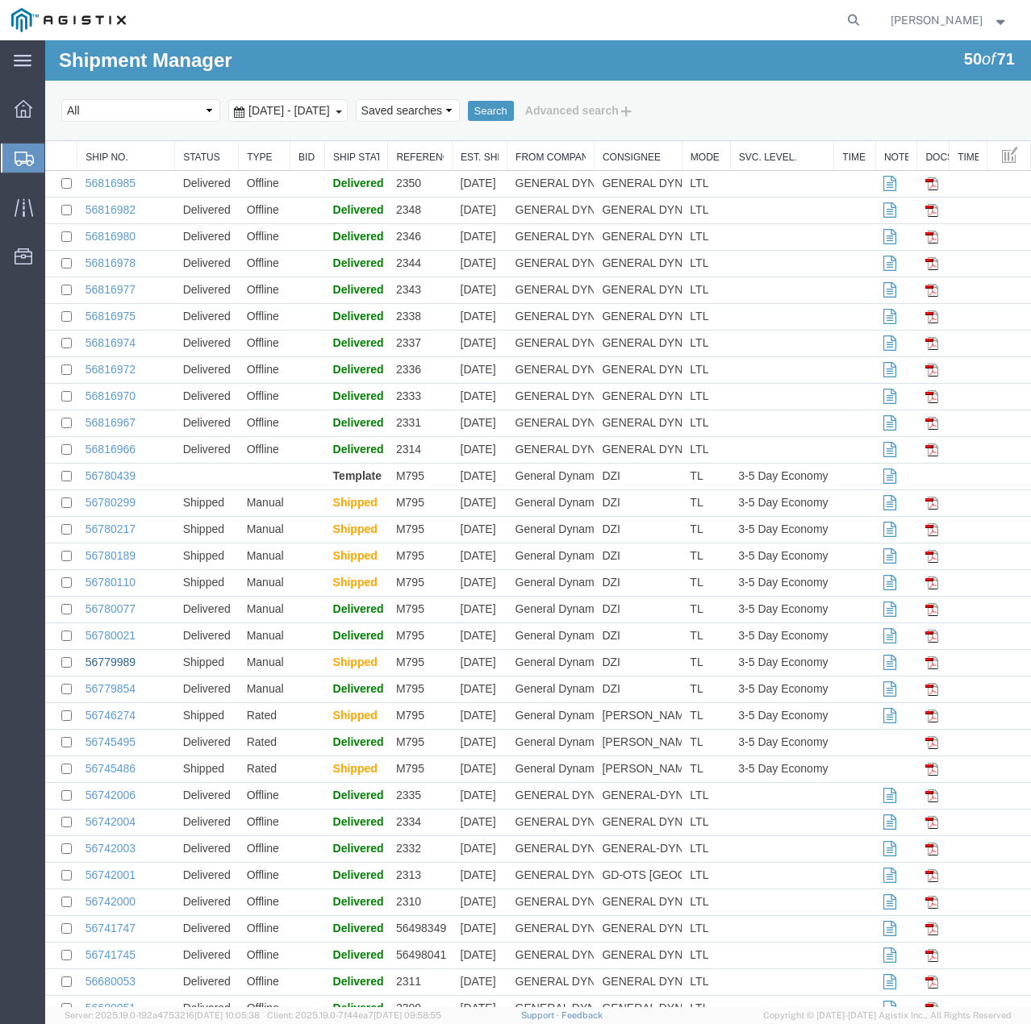
click at [127, 662] on link "56779989" at bounding box center [110, 662] width 50 height 13
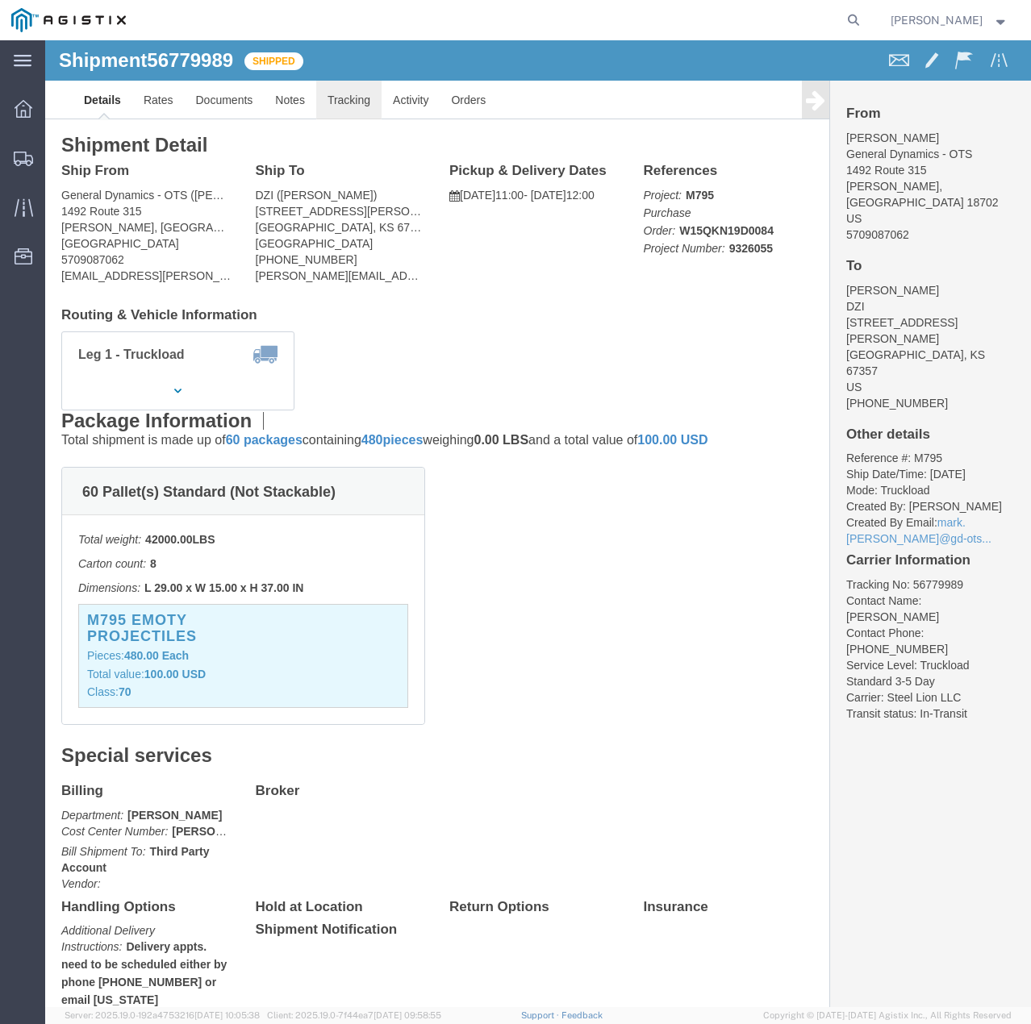
click link "Tracking"
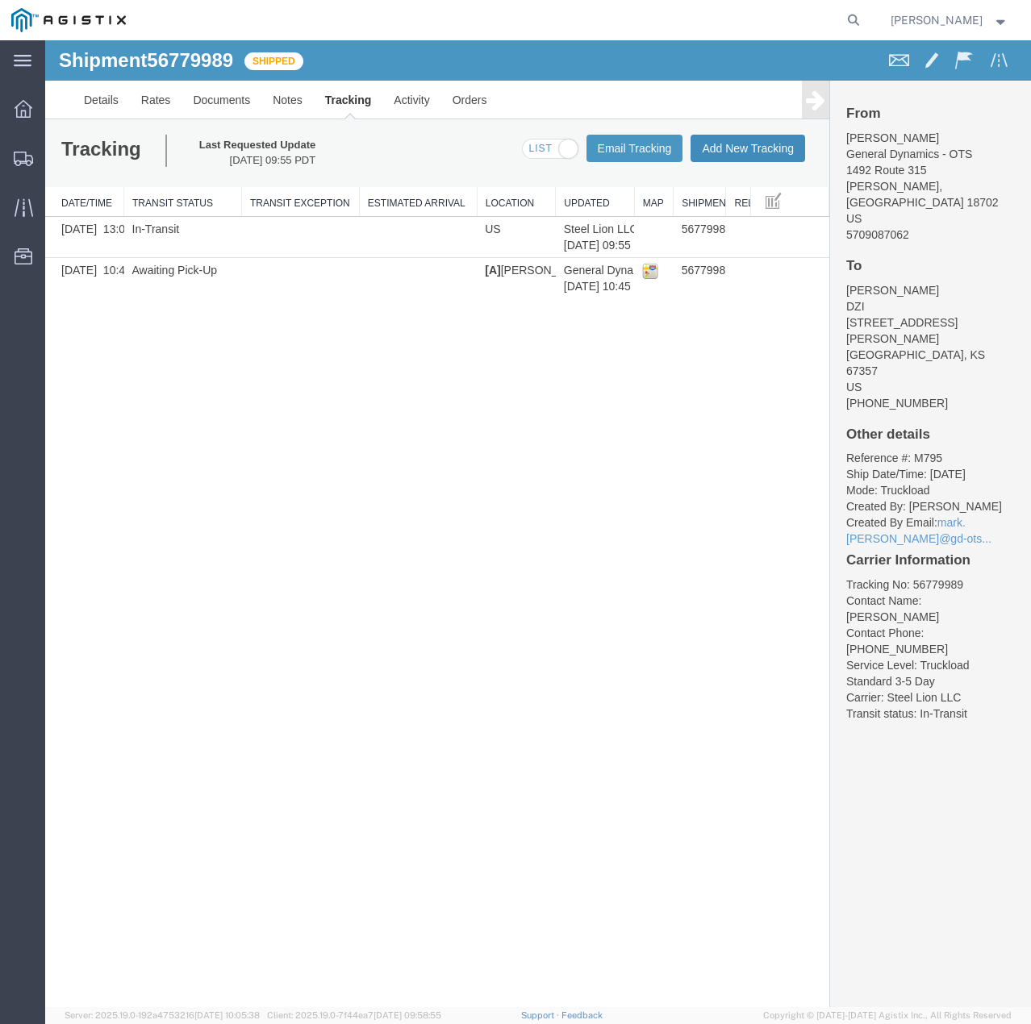
click at [737, 146] on button "Add New Tracking" at bounding box center [747, 148] width 115 height 27
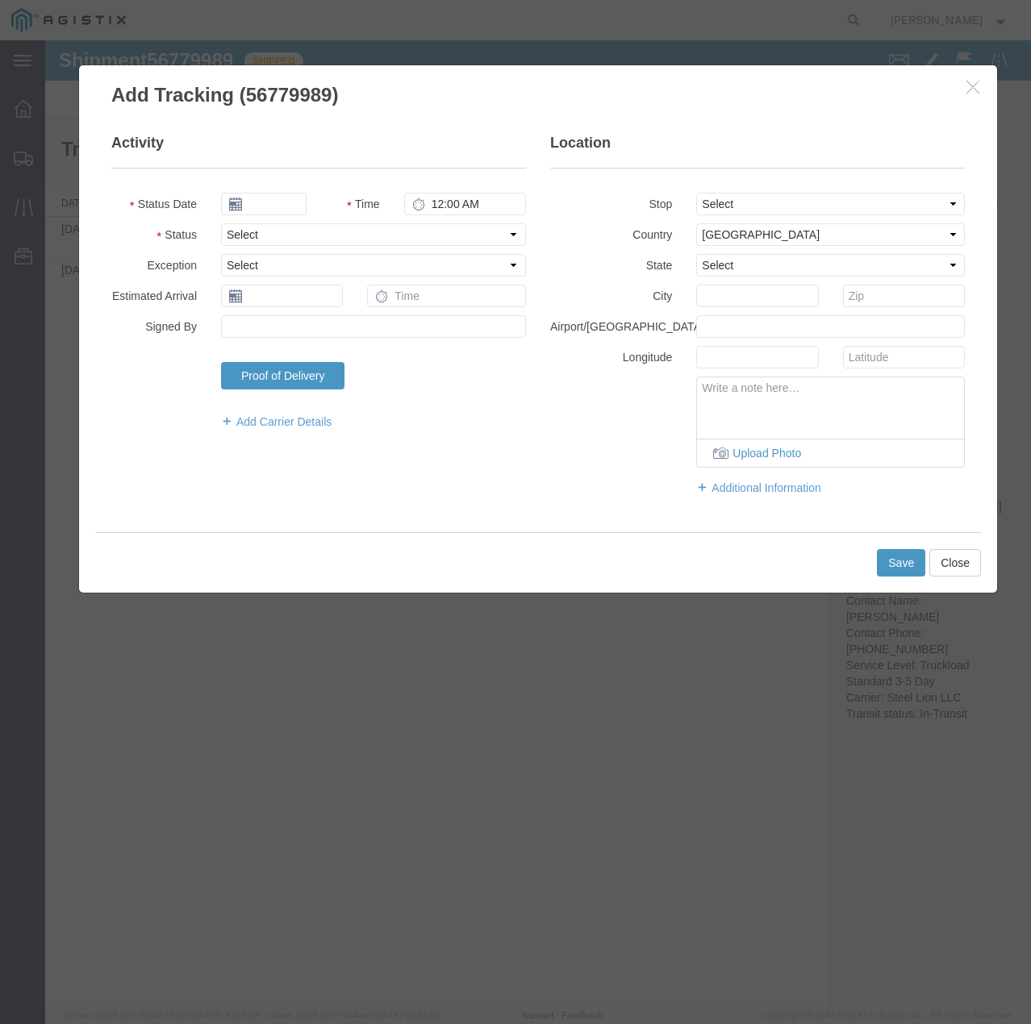
type input "[DATE]"
type input "5:00 PM"
click at [281, 233] on select "Select Arrival Notice Available Arrival Notice Imported Arrive at Delivery Loca…" at bounding box center [373, 234] width 305 height 23
select select "DELIVRED"
click at [221, 223] on select "Select Arrival Notice Available Arrival Notice Imported Arrive at Delivery Loca…" at bounding box center [373, 234] width 305 height 23
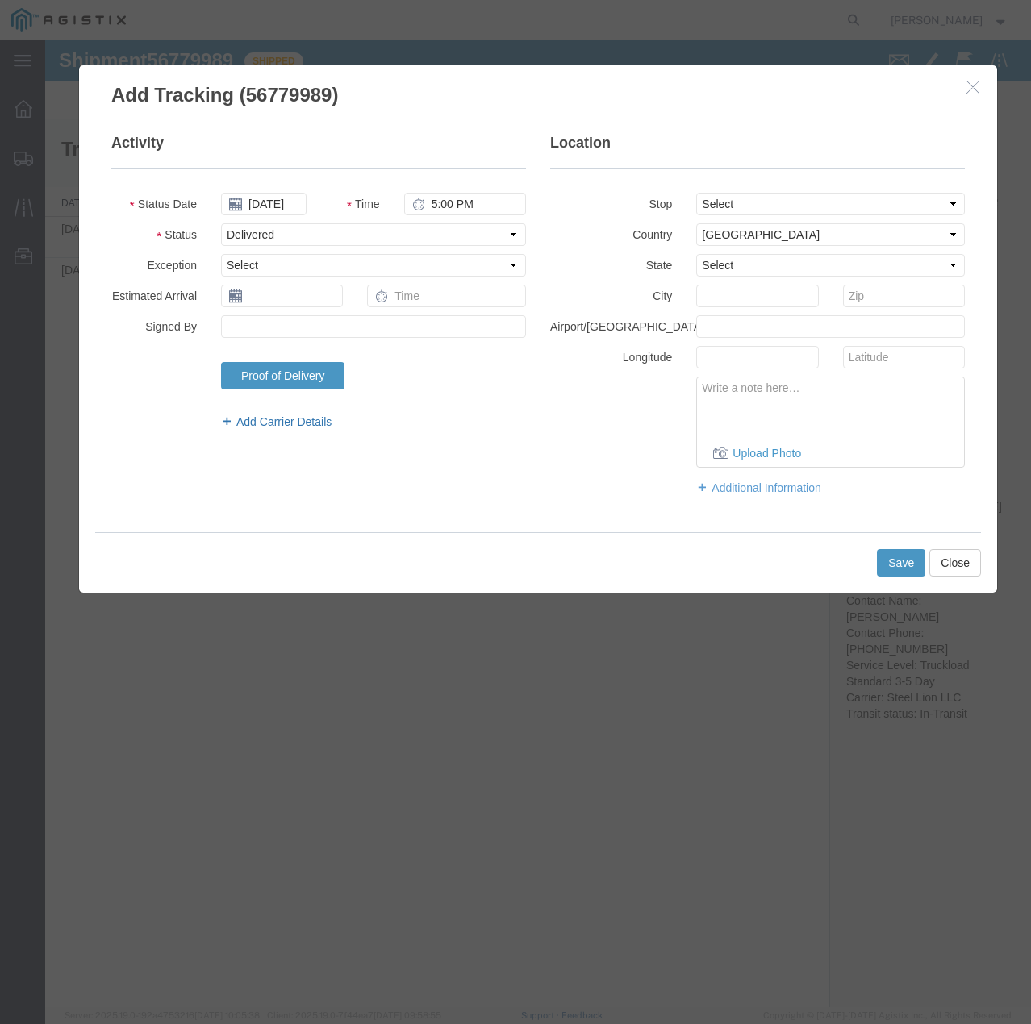
click at [293, 419] on link "Add Carrier Details" at bounding box center [373, 422] width 305 height 16
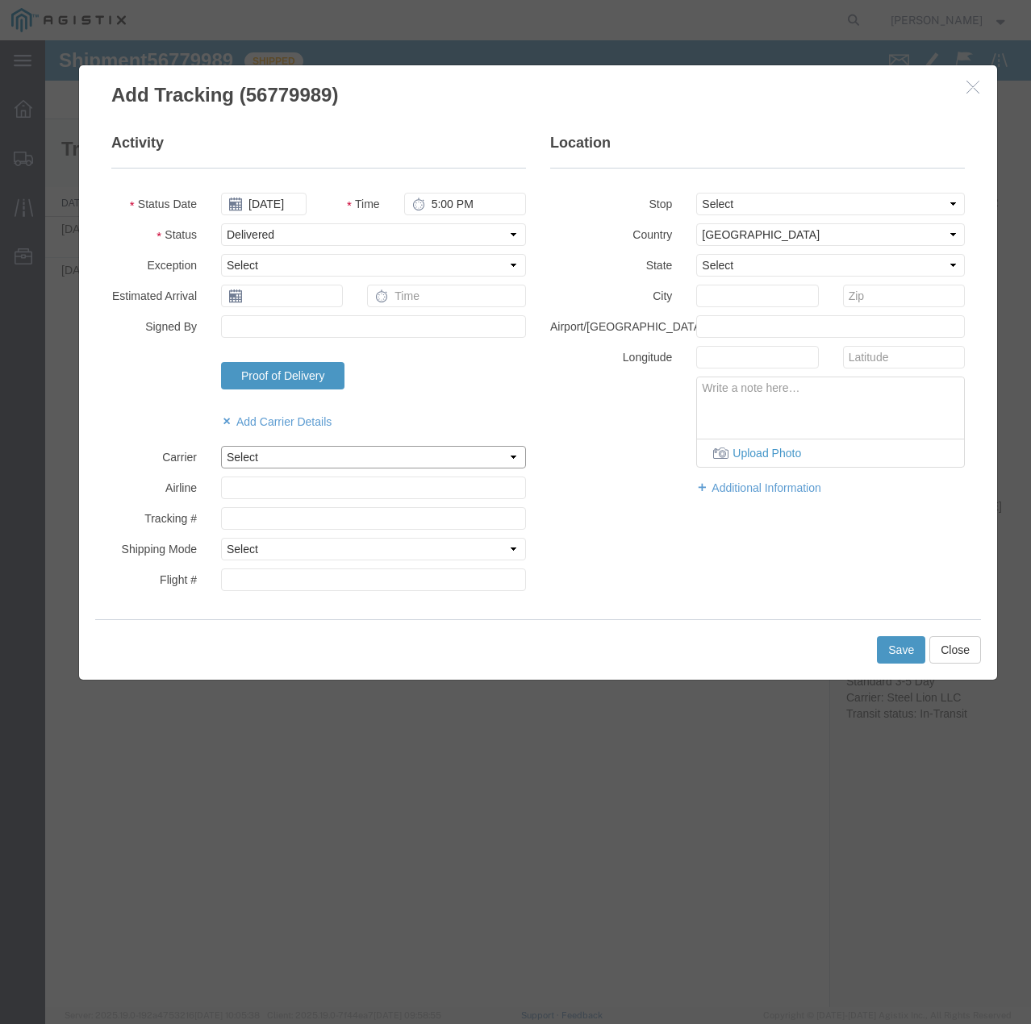
click at [277, 452] on select "Select Steel Lion LLC" at bounding box center [373, 457] width 305 height 23
select select "22873"
click at [221, 446] on select "Select Steel Lion LLC" at bounding box center [373, 457] width 305 height 23
click at [293, 552] on select "Select Air Less than Truckload Multi-Leg Ocean Freight Rail Small Parcel Truckl…" at bounding box center [373, 549] width 305 height 23
select select "TL"
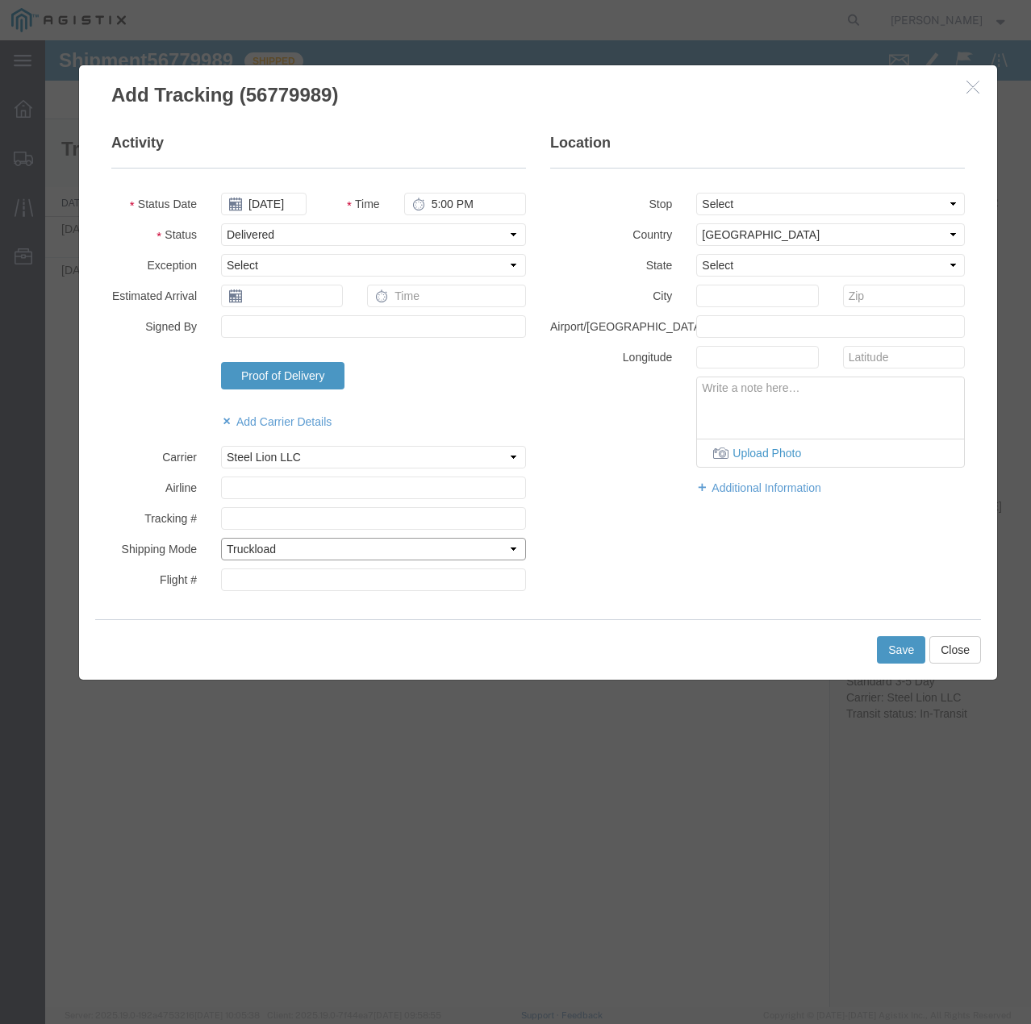
click at [221, 538] on select "Select Air Less than Truckload Multi-Leg Ocean Freight Rail Small Parcel Truckl…" at bounding box center [373, 549] width 305 height 23
click at [897, 651] on button "Save" at bounding box center [901, 649] width 48 height 27
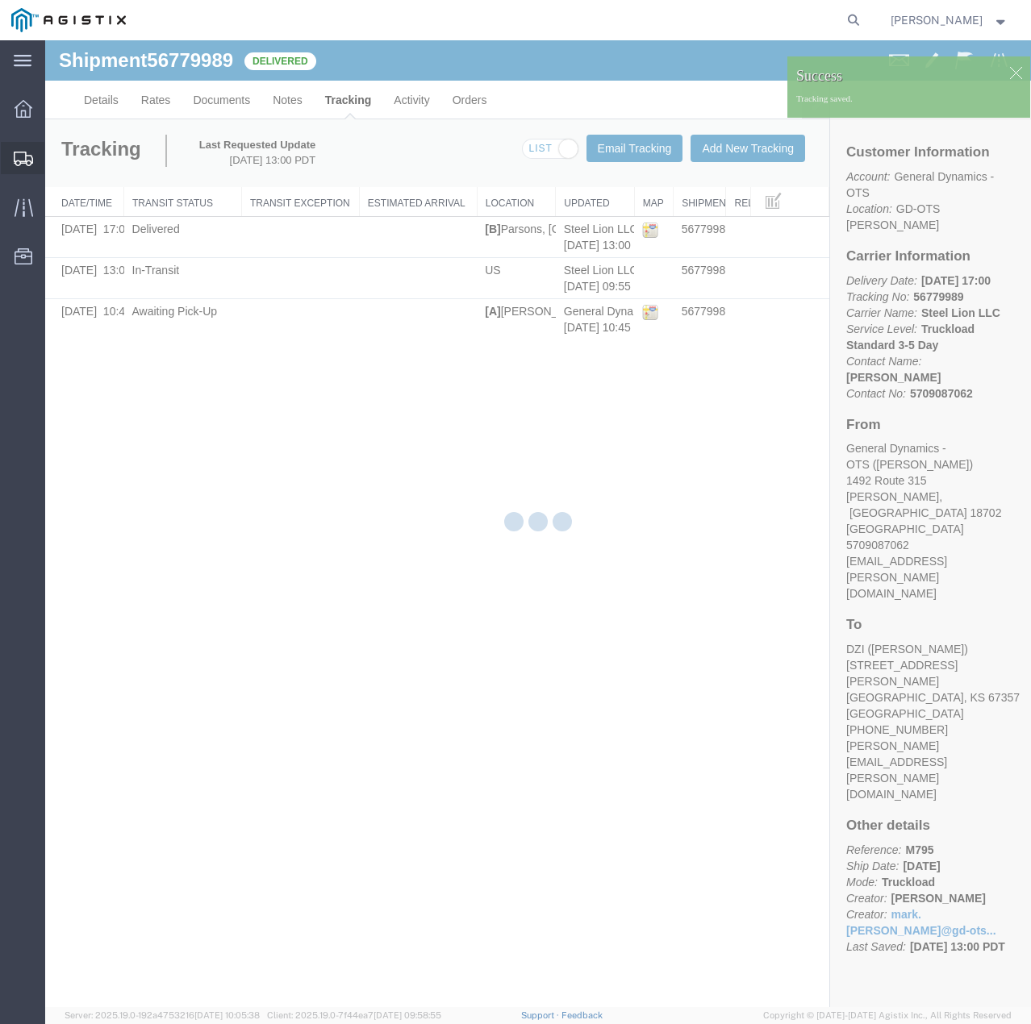
click at [19, 160] on icon at bounding box center [23, 159] width 19 height 15
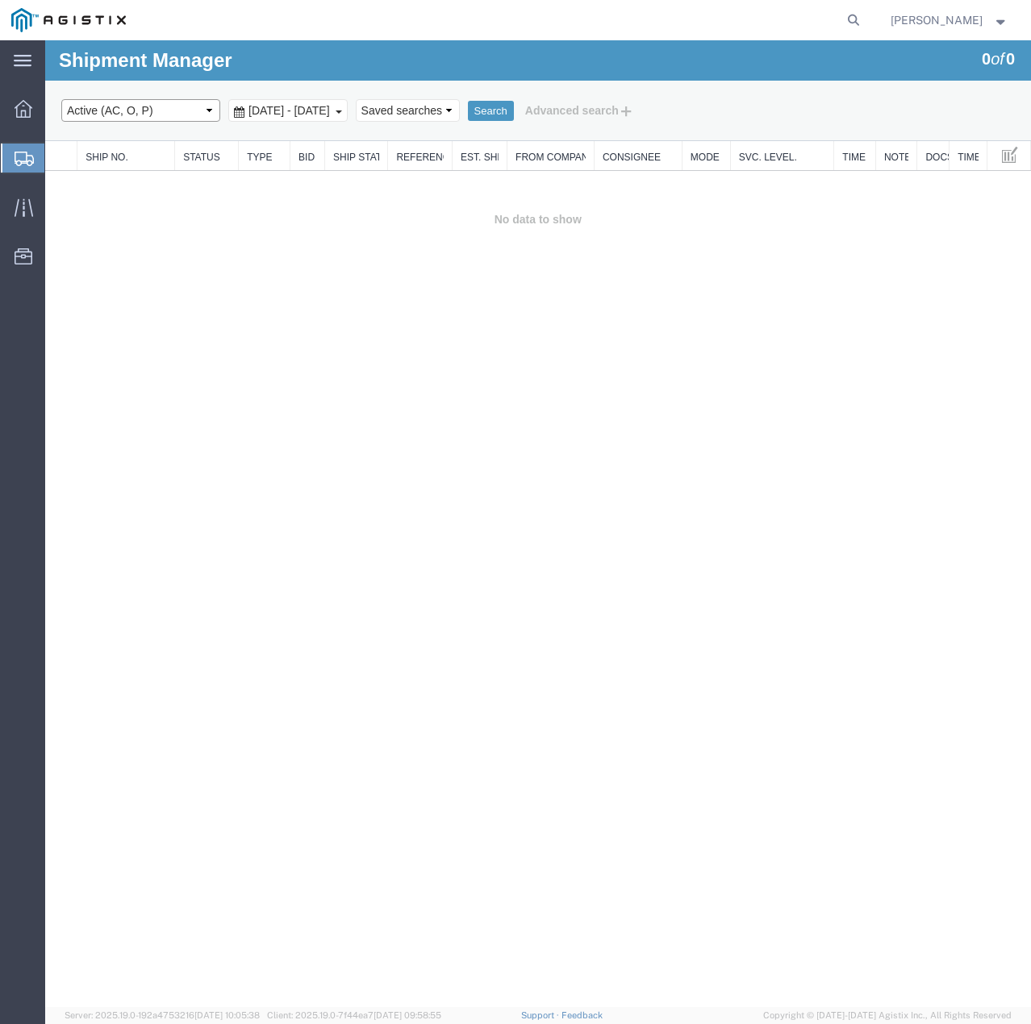
click at [206, 112] on select "Select status Active (AC, O, P) All Approved Awaiting Confirmation (AC) Booked …" at bounding box center [140, 110] width 159 height 23
select select "ALL"
click at [61, 99] on select "Select status Active (AC, O, P) All Approved Awaiting Confirmation (AC) Booked …" at bounding box center [140, 110] width 159 height 23
click at [514, 112] on button "Search" at bounding box center [491, 111] width 46 height 21
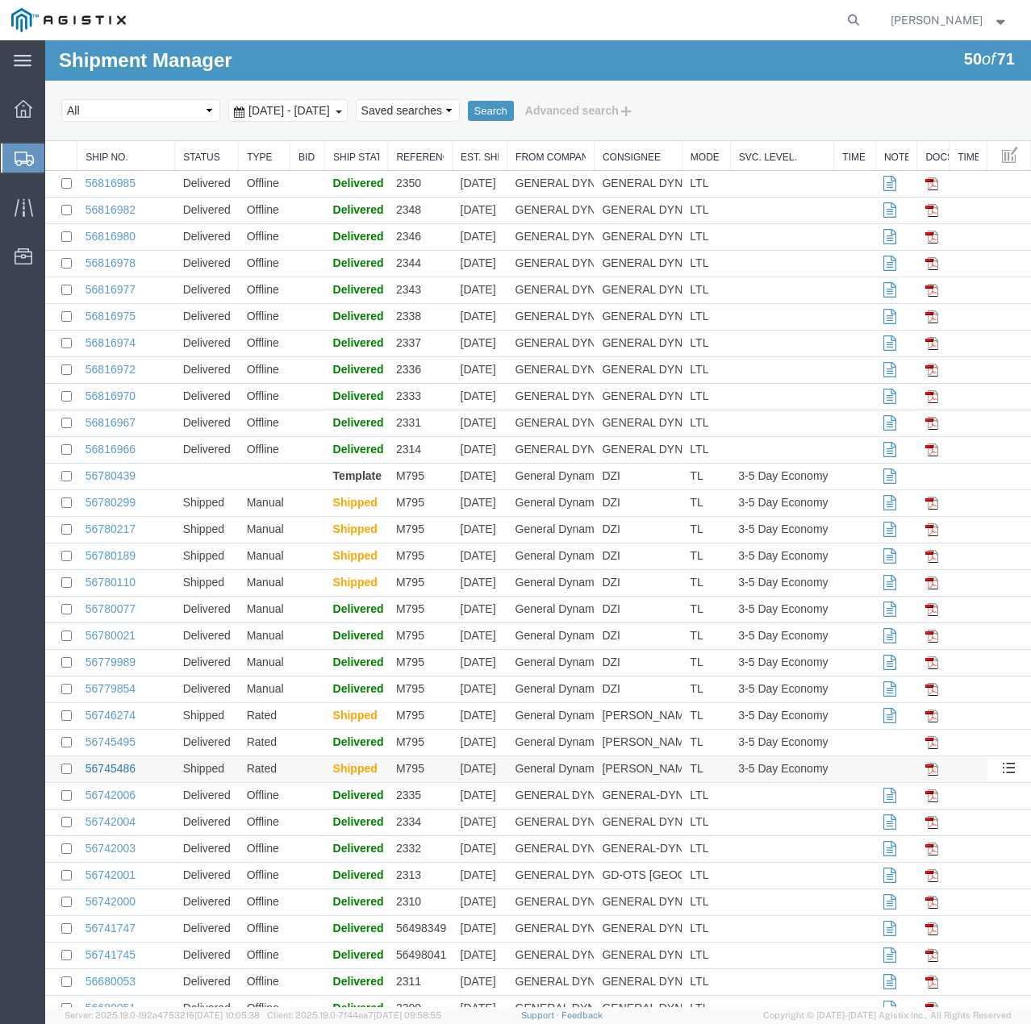
click at [131, 767] on link "56745486" at bounding box center [110, 768] width 50 height 13
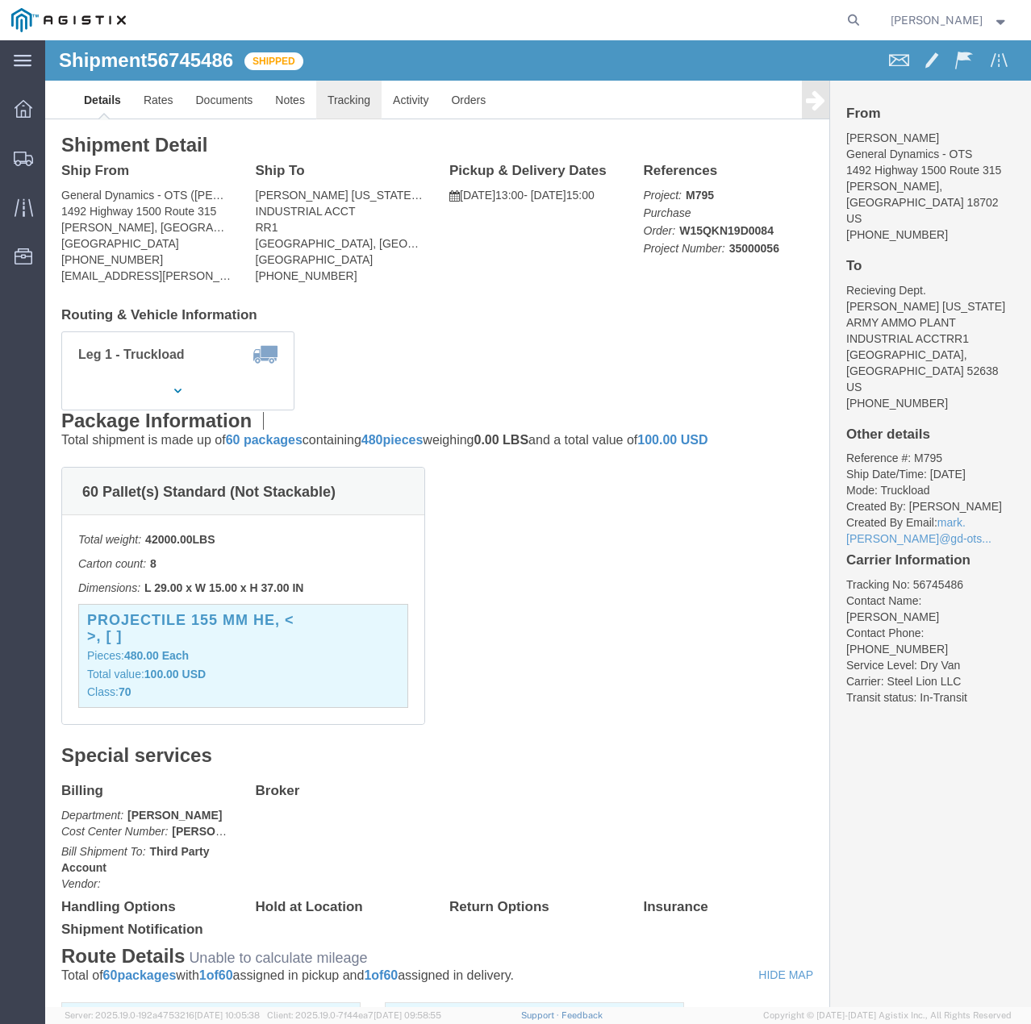
click link "Tracking"
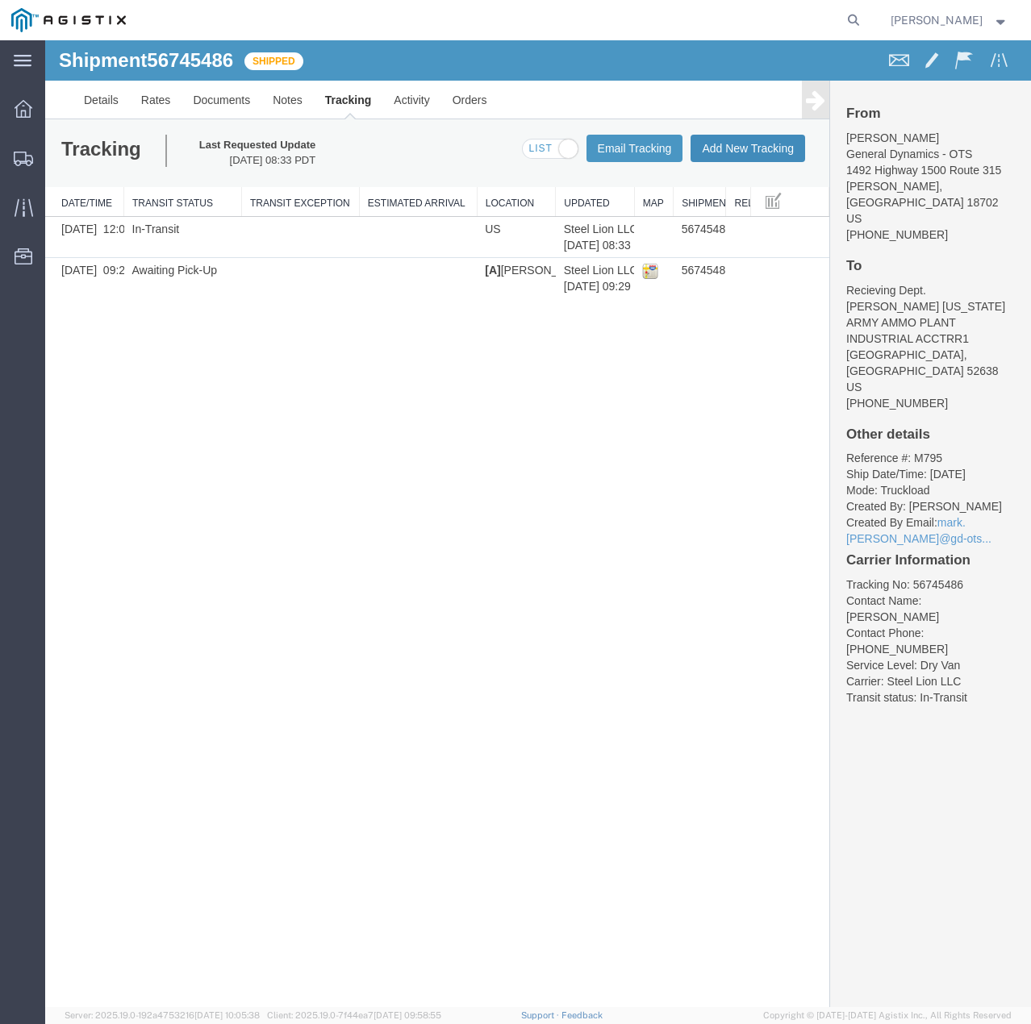
click at [731, 151] on button "Add New Tracking" at bounding box center [747, 148] width 115 height 27
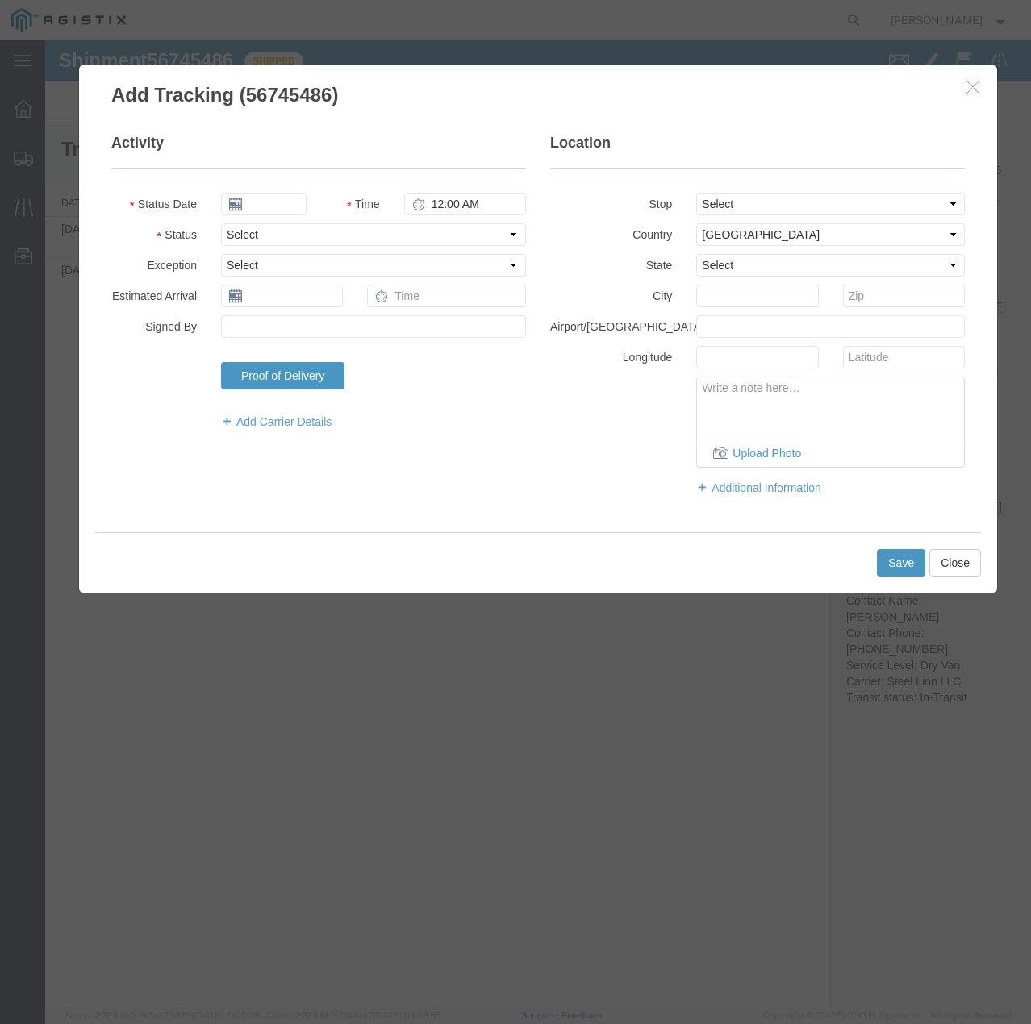
type input "[DATE]"
type input "5:00 PM"
click at [323, 238] on select "Select Arrival Notice Available Arrival Notice Imported Arrive at Delivery Loca…" at bounding box center [373, 234] width 305 height 23
select select "DELIVRED"
click at [221, 223] on select "Select Arrival Notice Available Arrival Notice Imported Arrive at Delivery Loca…" at bounding box center [373, 234] width 305 height 23
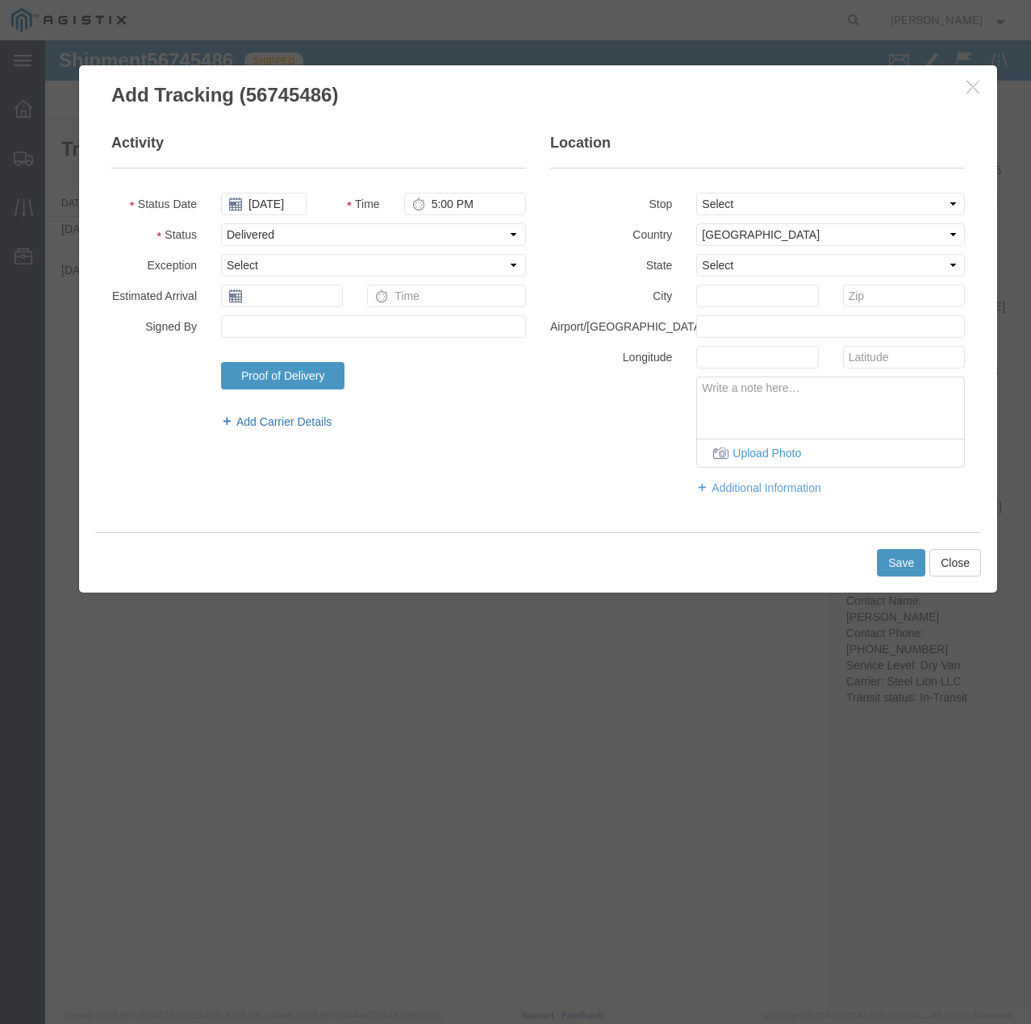
click at [301, 419] on link "Add Carrier Details" at bounding box center [373, 422] width 305 height 16
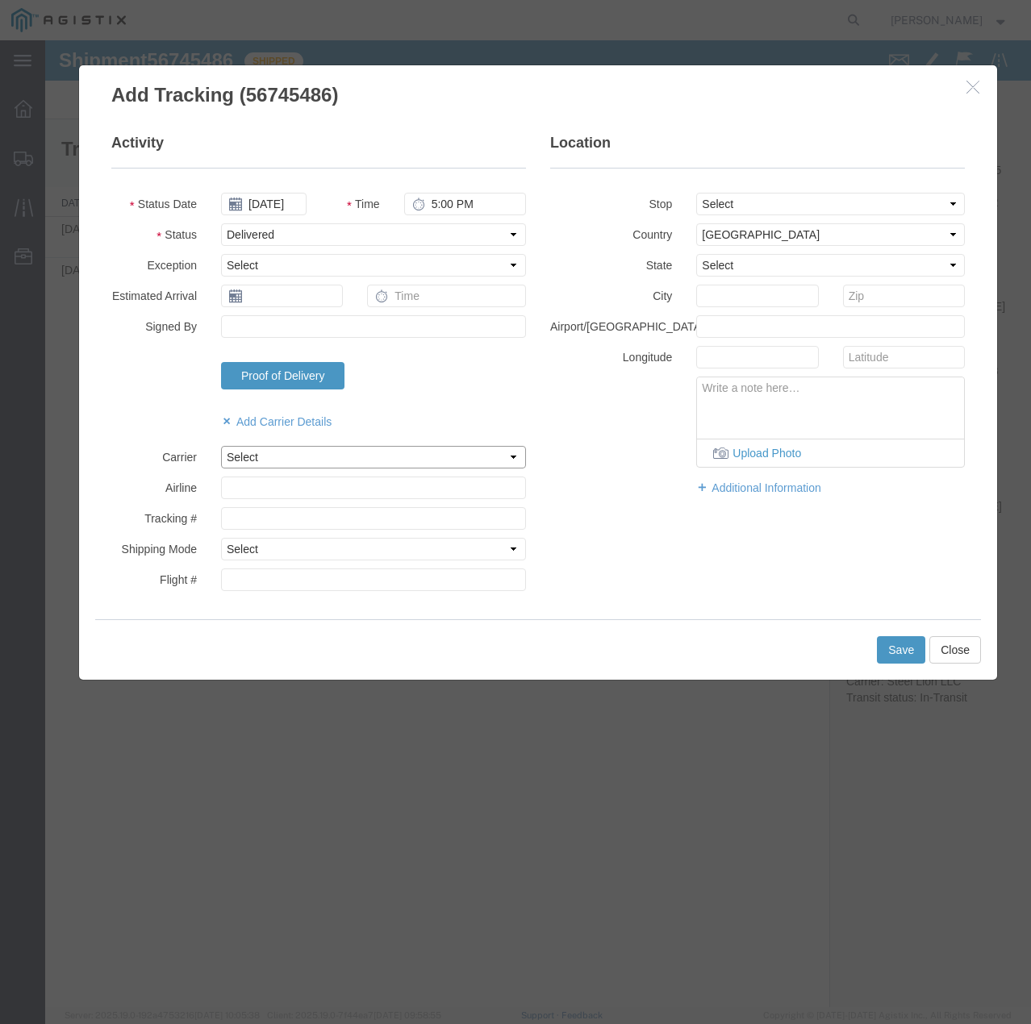
click at [307, 452] on select "Select Steel Lion LLC" at bounding box center [373, 457] width 305 height 23
select select "22873"
click at [221, 446] on select "Select Steel Lion LLC" at bounding box center [373, 457] width 305 height 23
click at [314, 548] on select "Select Air Less than Truckload Multi-Leg Ocean Freight Rail Small Parcel Truckl…" at bounding box center [373, 549] width 305 height 23
select select "TL"
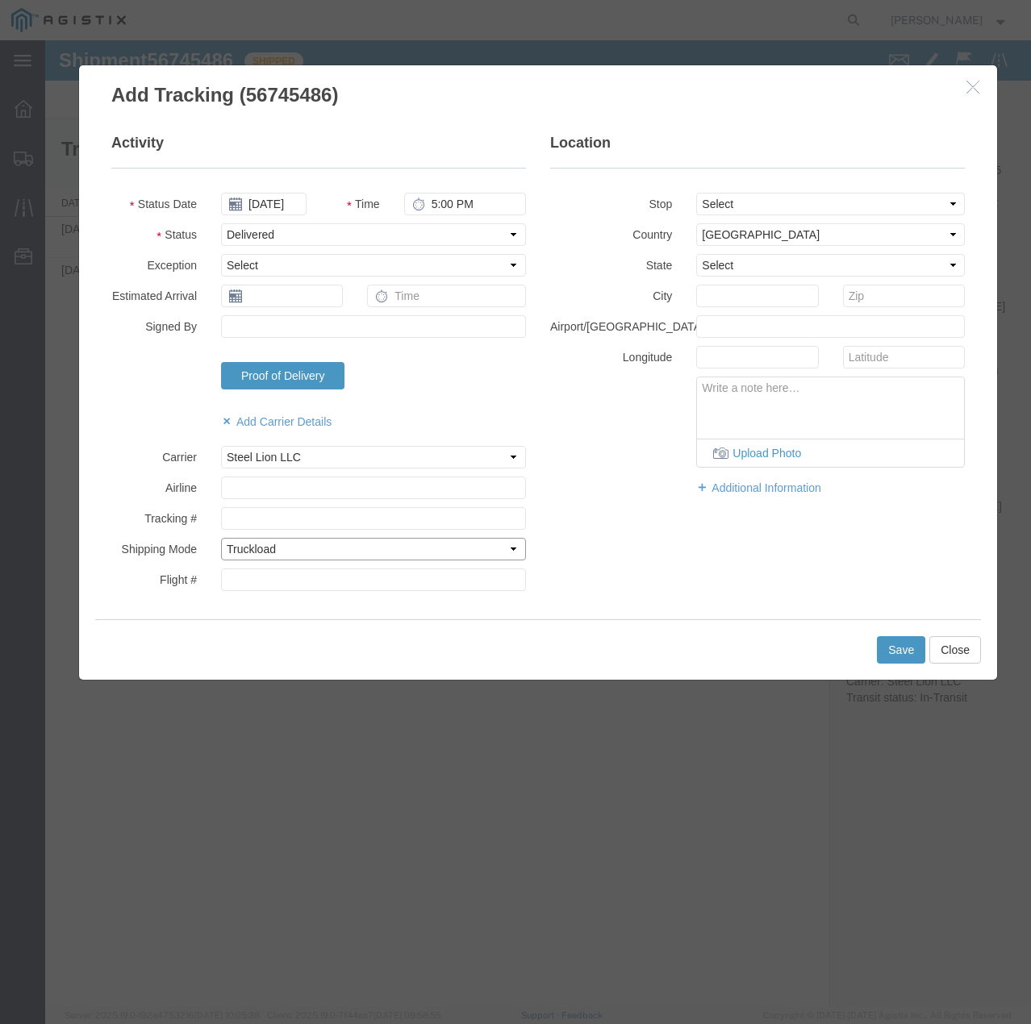
click at [221, 538] on select "Select Air Less than Truckload Multi-Leg Ocean Freight Rail Small Parcel Truckl…" at bounding box center [373, 549] width 305 height 23
click at [898, 652] on button "Save" at bounding box center [901, 649] width 48 height 27
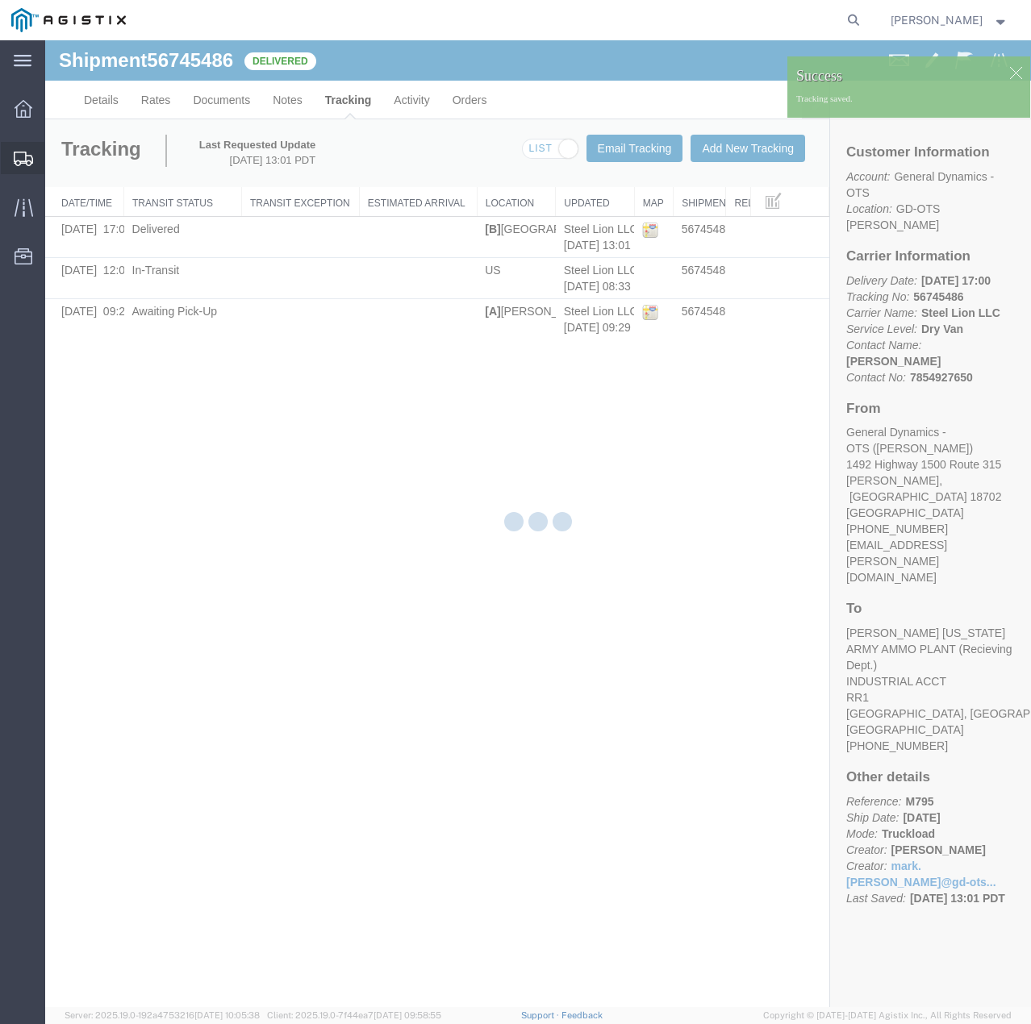
click at [22, 158] on icon at bounding box center [23, 159] width 19 height 15
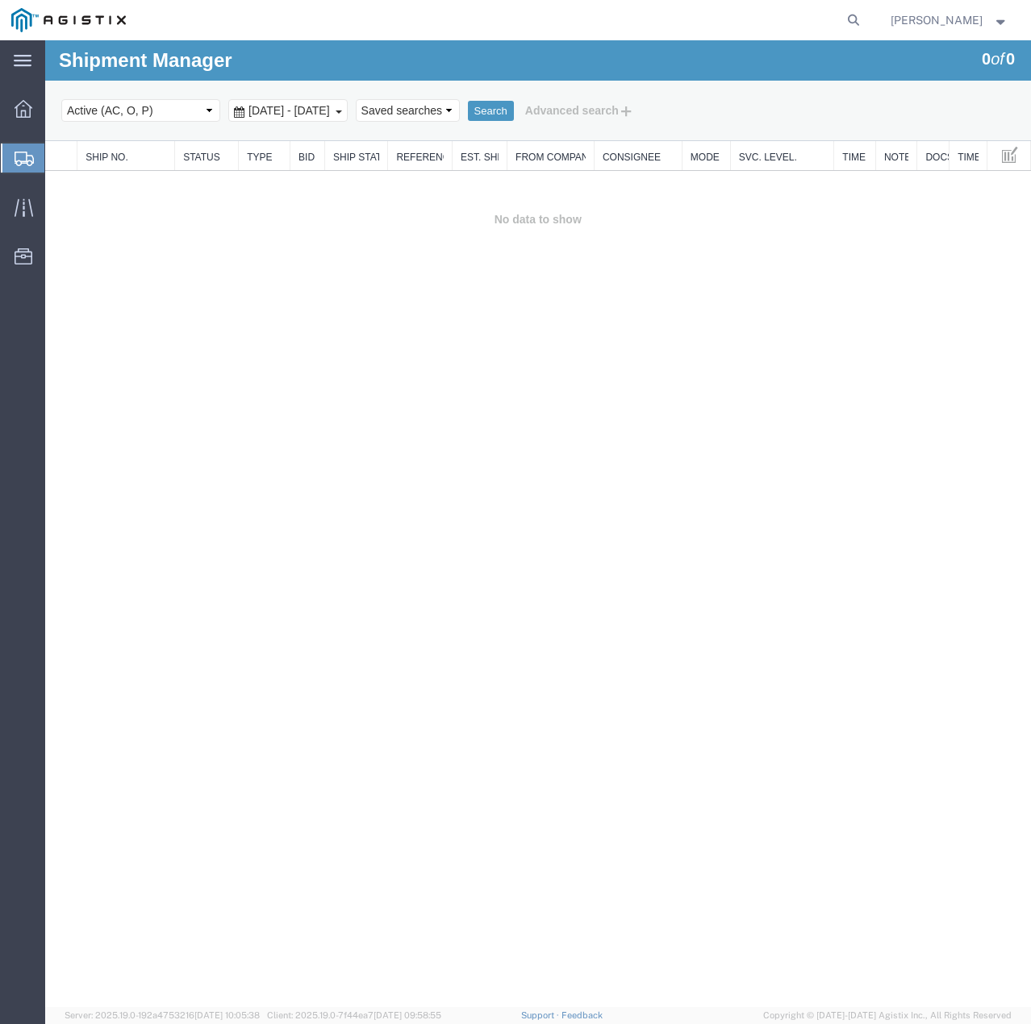
click at [206, 109] on select "Select status Active (AC, O, P) All Approved Awaiting Confirmation (AC) Booked …" at bounding box center [140, 110] width 159 height 23
select select "ALL"
click at [61, 99] on select "Select status Active (AC, O, P) All Approved Awaiting Confirmation (AC) Booked …" at bounding box center [140, 110] width 159 height 23
click at [514, 112] on button "Search" at bounding box center [491, 111] width 46 height 21
